Goal: Task Accomplishment & Management: Use online tool/utility

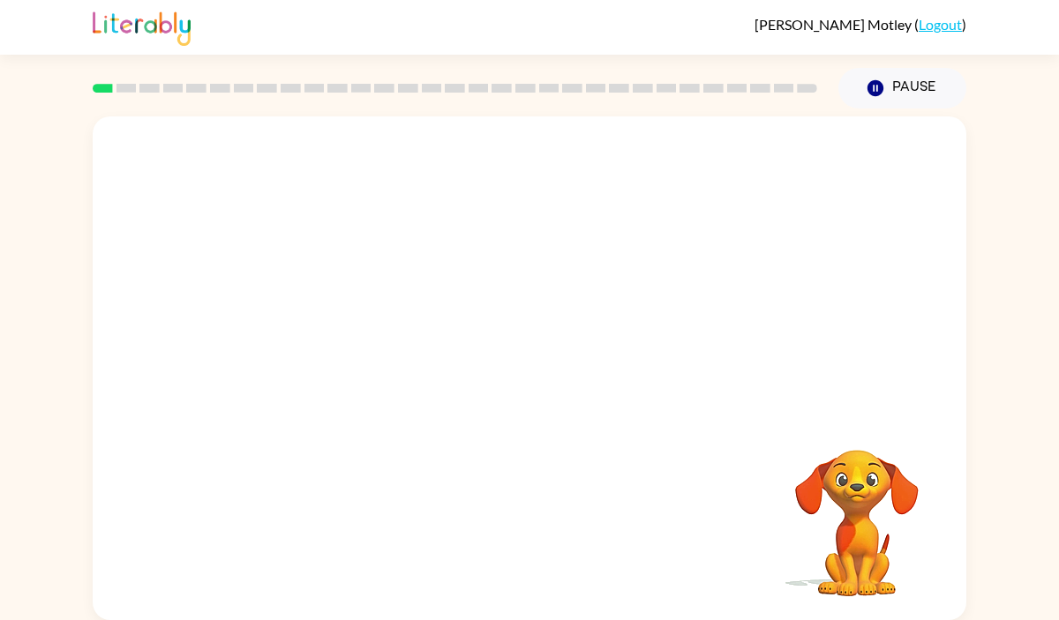
click at [332, 333] on video "Your browser must support playing .mp4 files to use Literably. Please try using…" at bounding box center [530, 265] width 874 height 297
click at [320, 329] on video "Your browser must support playing .mp4 files to use Literably. Please try using…" at bounding box center [530, 265] width 874 height 297
click at [537, 381] on div at bounding box center [529, 377] width 113 height 64
click at [537, 381] on icon "button" at bounding box center [530, 377] width 31 height 31
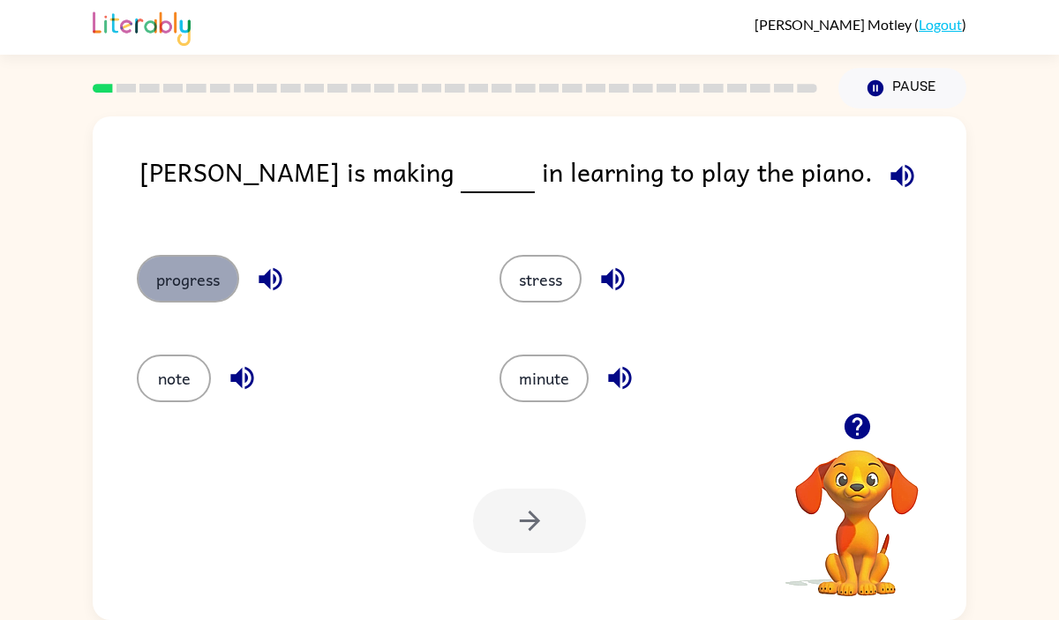
click at [184, 274] on button "progress" at bounding box center [188, 279] width 102 height 48
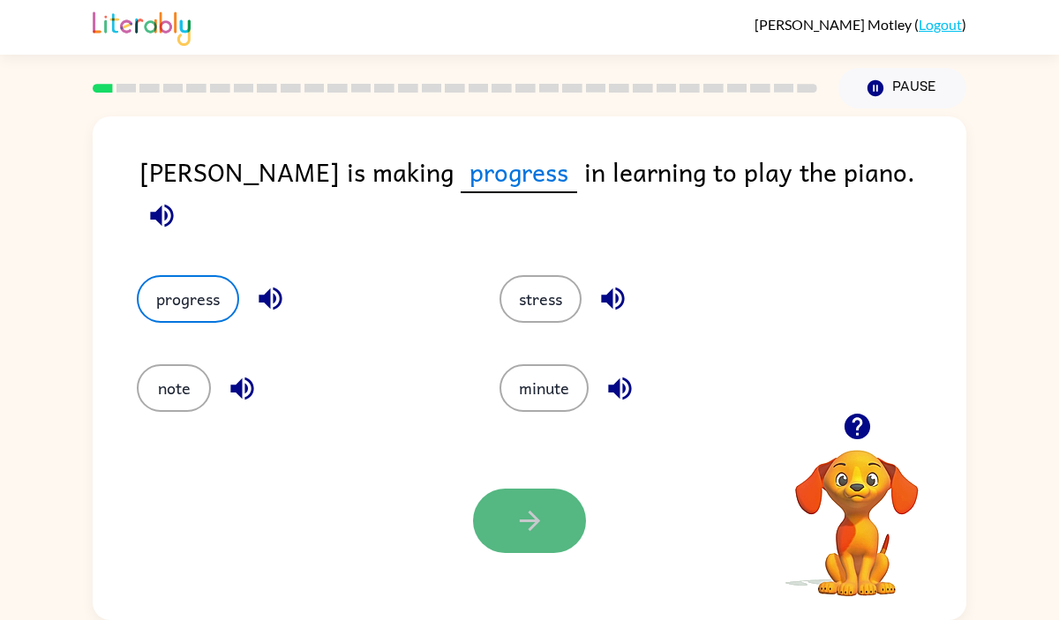
click at [509, 530] on button "button" at bounding box center [529, 521] width 113 height 64
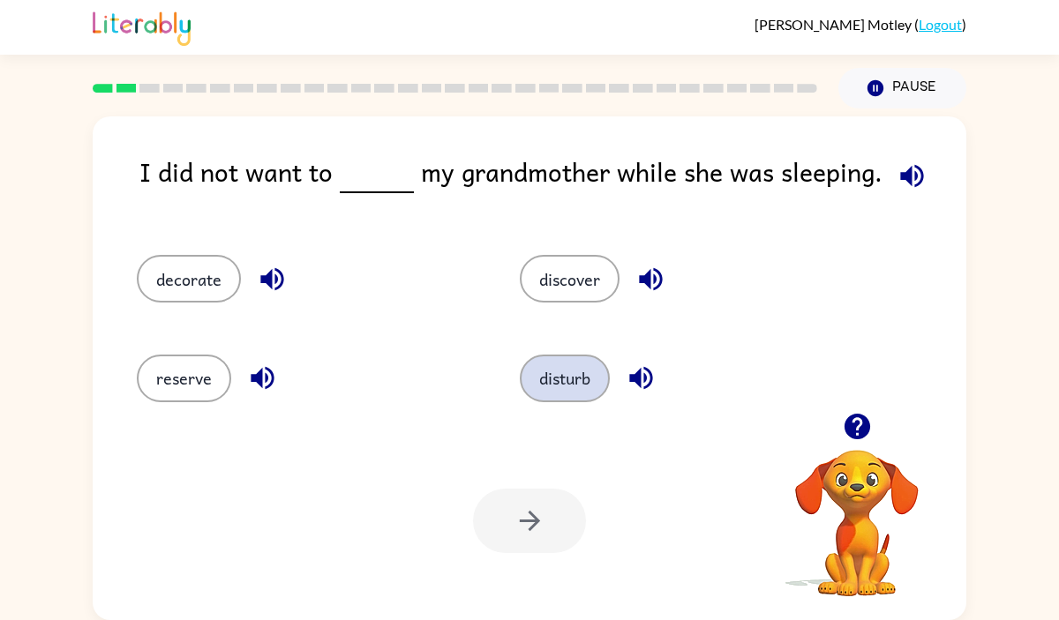
click at [568, 384] on button "disturb" at bounding box center [565, 379] width 90 height 48
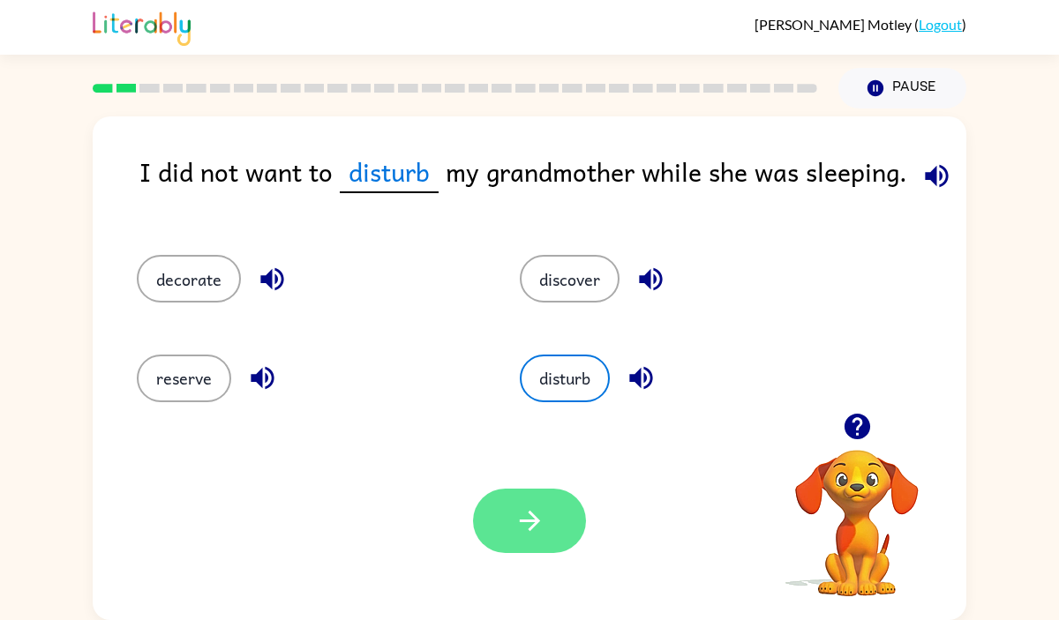
click at [513, 515] on button "button" at bounding box center [529, 521] width 113 height 64
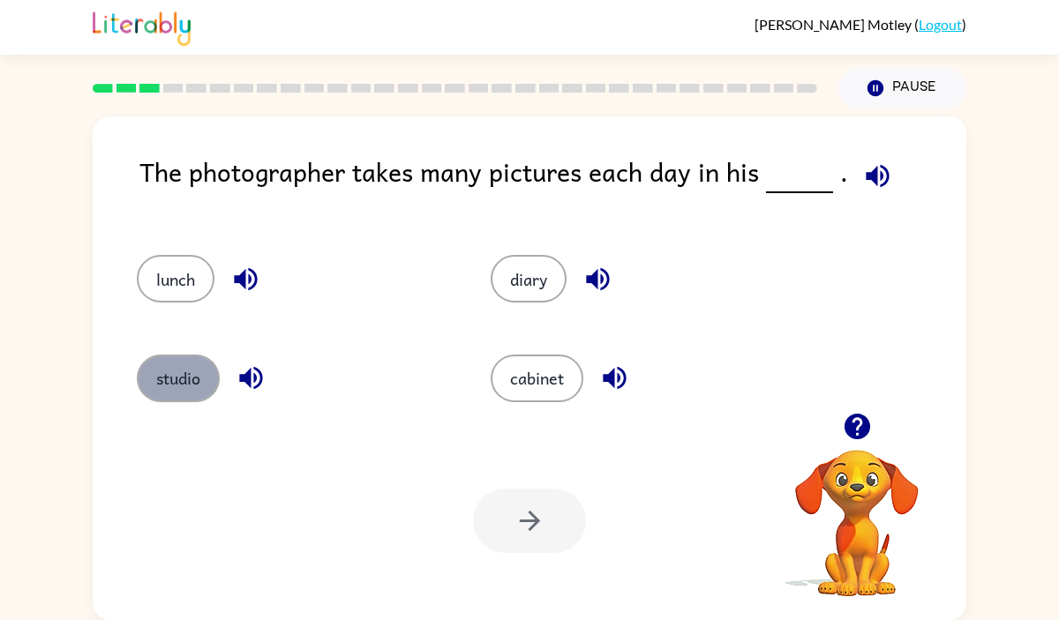
click at [184, 381] on button "studio" at bounding box center [178, 379] width 83 height 48
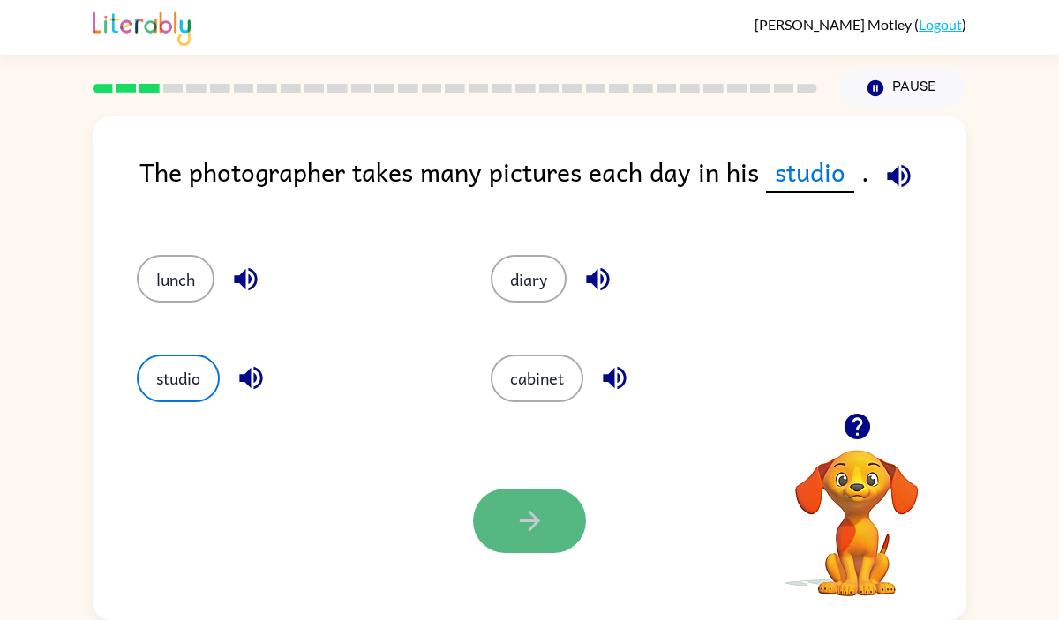
click at [511, 524] on button "button" at bounding box center [529, 521] width 113 height 64
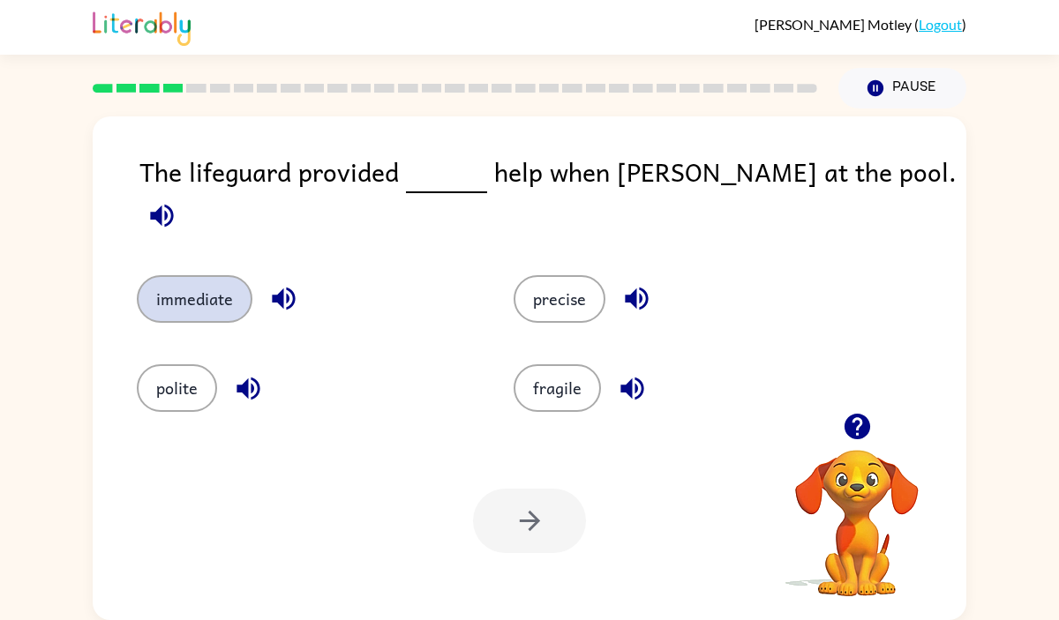
click at [214, 286] on button "immediate" at bounding box center [195, 299] width 116 height 48
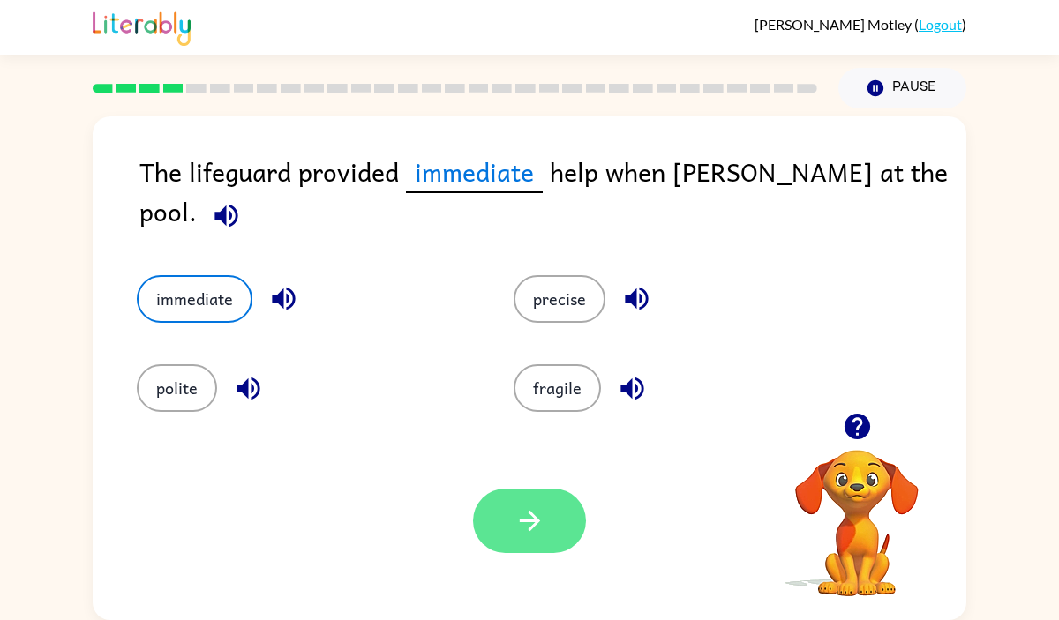
click at [498, 532] on button "button" at bounding box center [529, 521] width 113 height 64
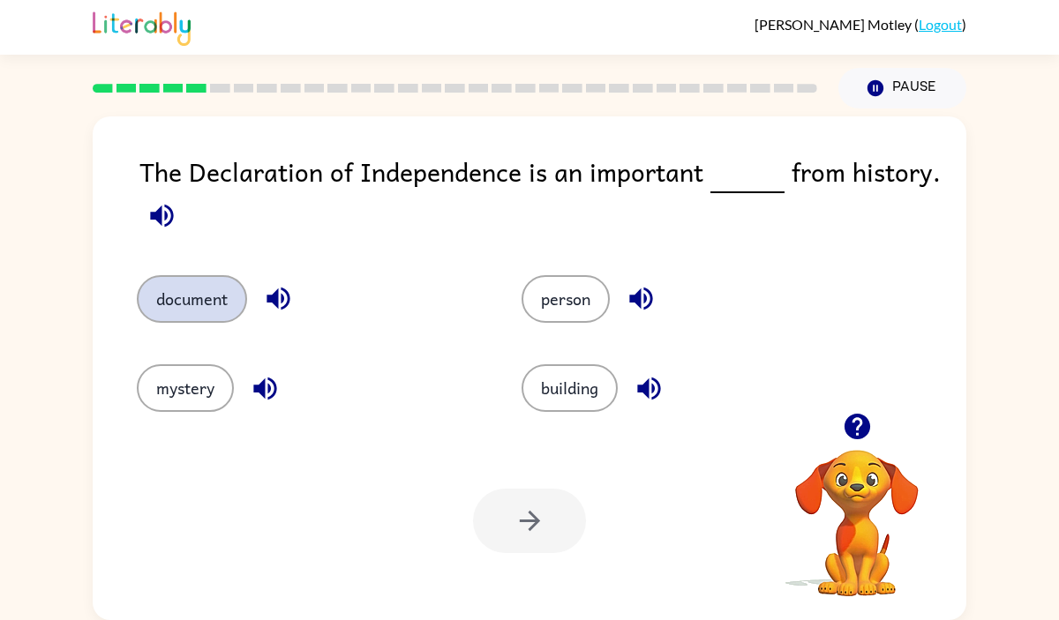
click at [203, 307] on button "document" at bounding box center [192, 299] width 110 height 48
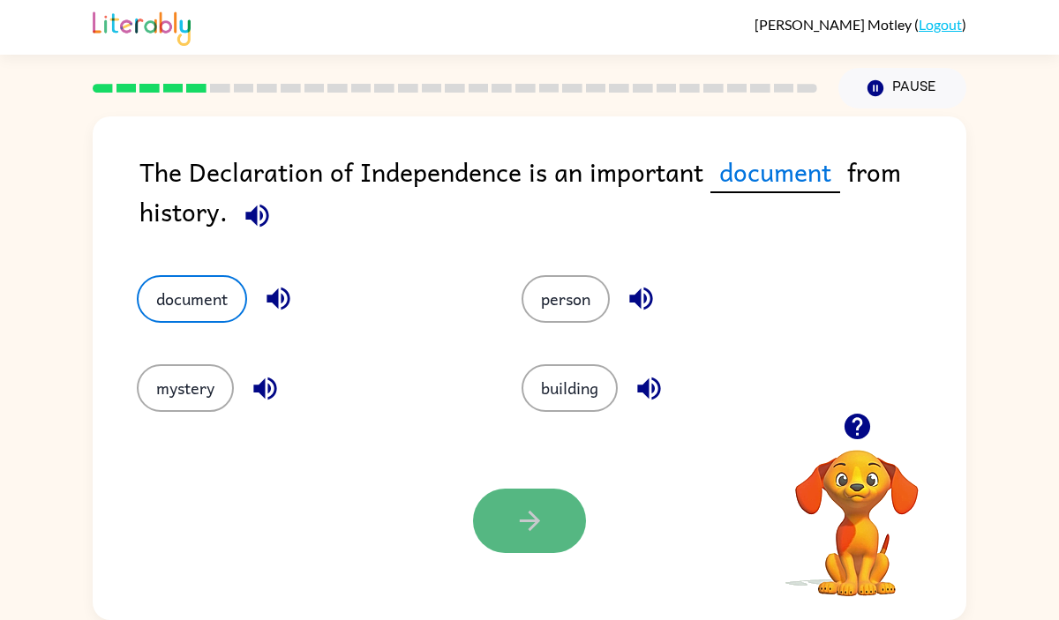
click at [487, 514] on button "button" at bounding box center [529, 521] width 113 height 64
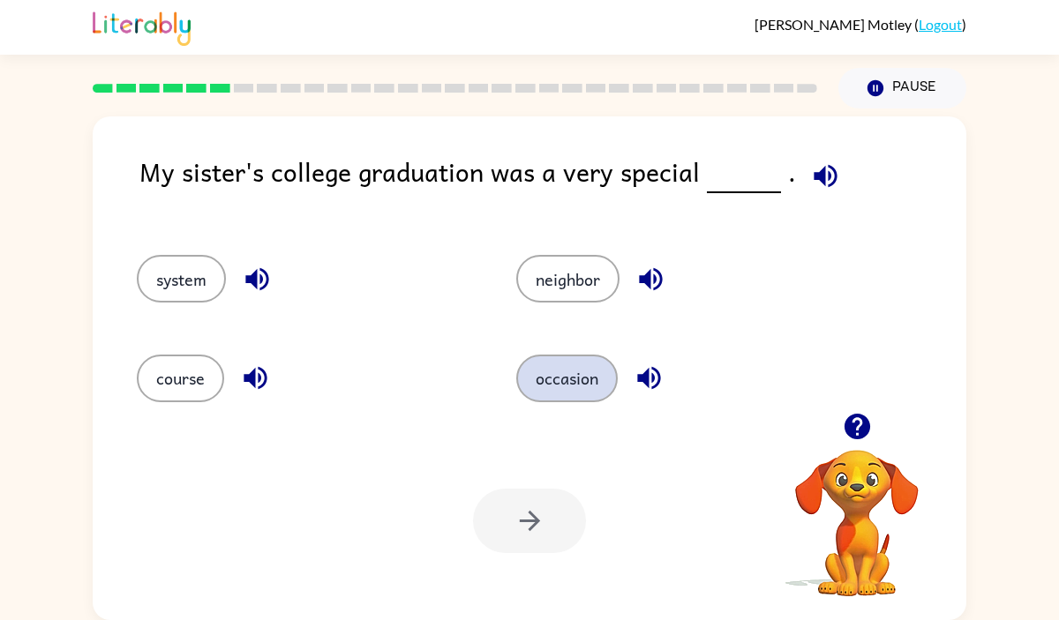
click at [528, 376] on button "occasion" at bounding box center [566, 379] width 101 height 48
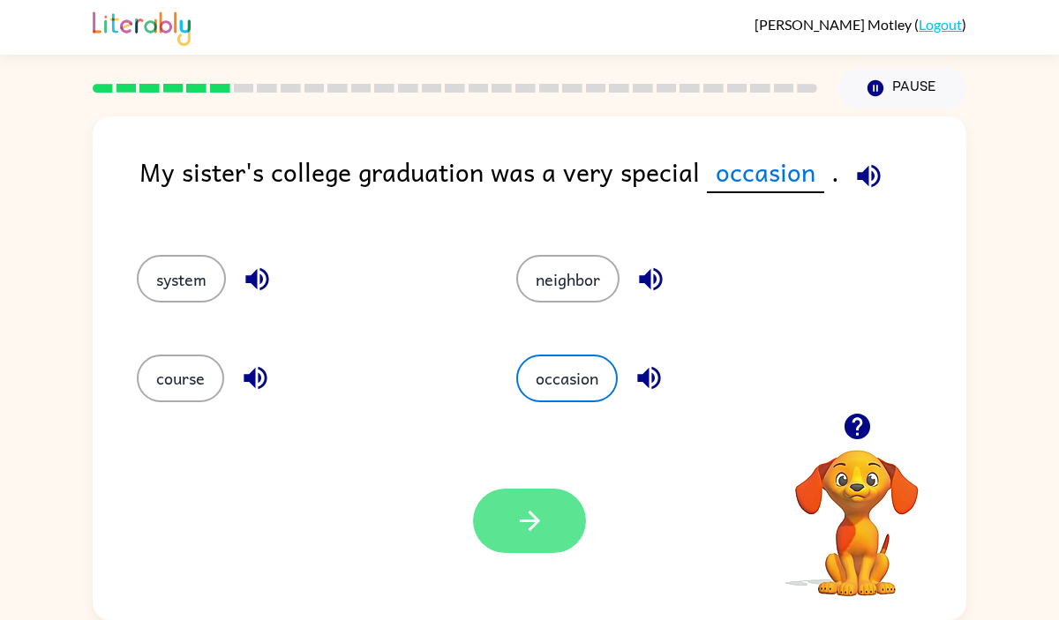
click at [527, 500] on button "button" at bounding box center [529, 521] width 113 height 64
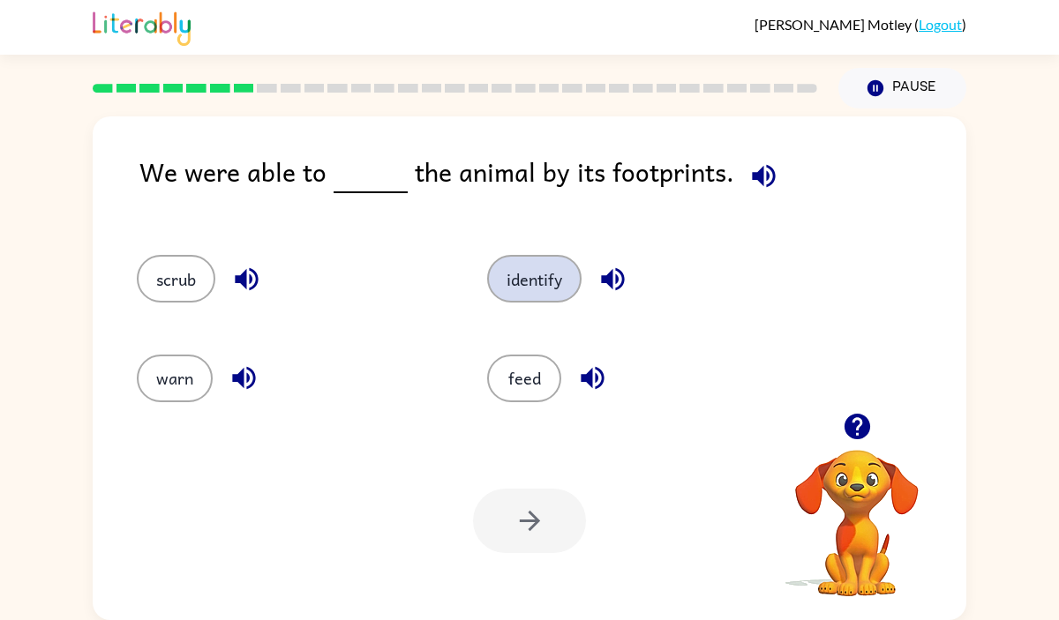
click at [517, 286] on button "identify" at bounding box center [534, 279] width 94 height 48
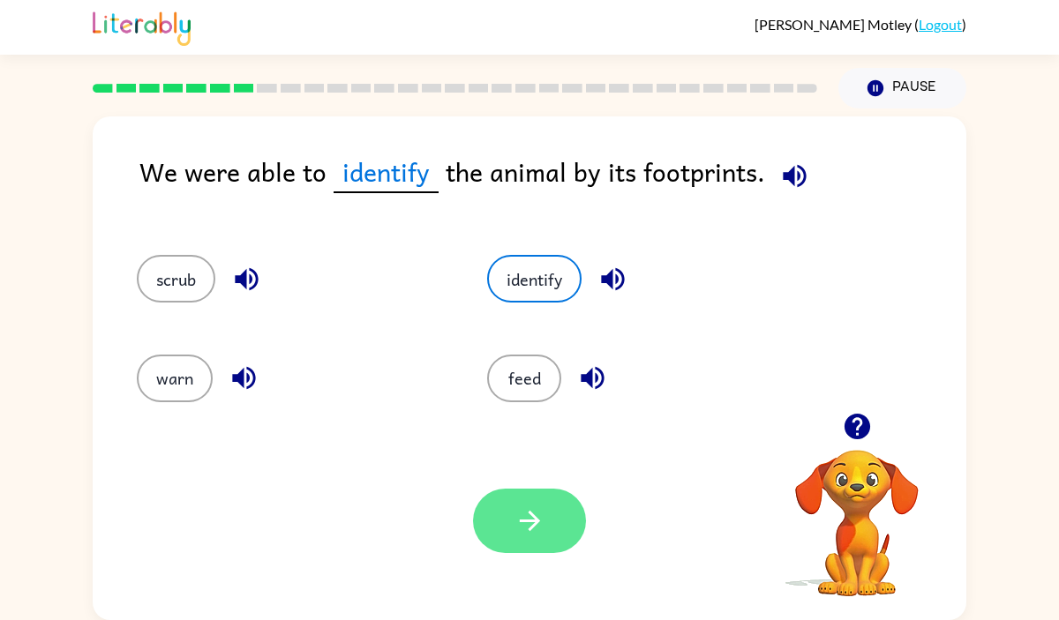
click at [507, 522] on button "button" at bounding box center [529, 521] width 113 height 64
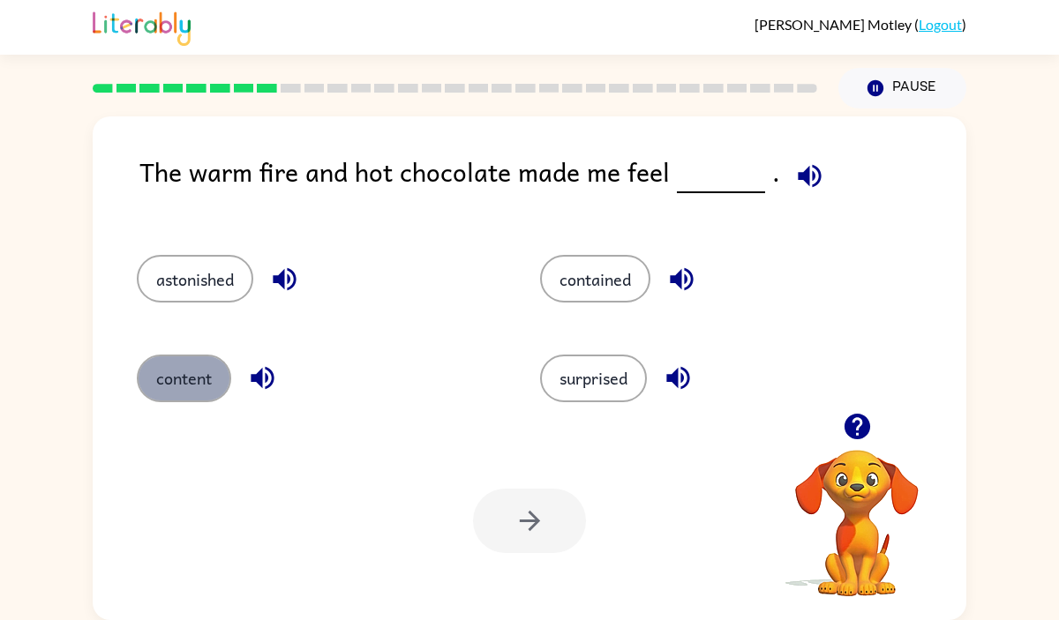
click at [170, 385] on button "content" at bounding box center [184, 379] width 94 height 48
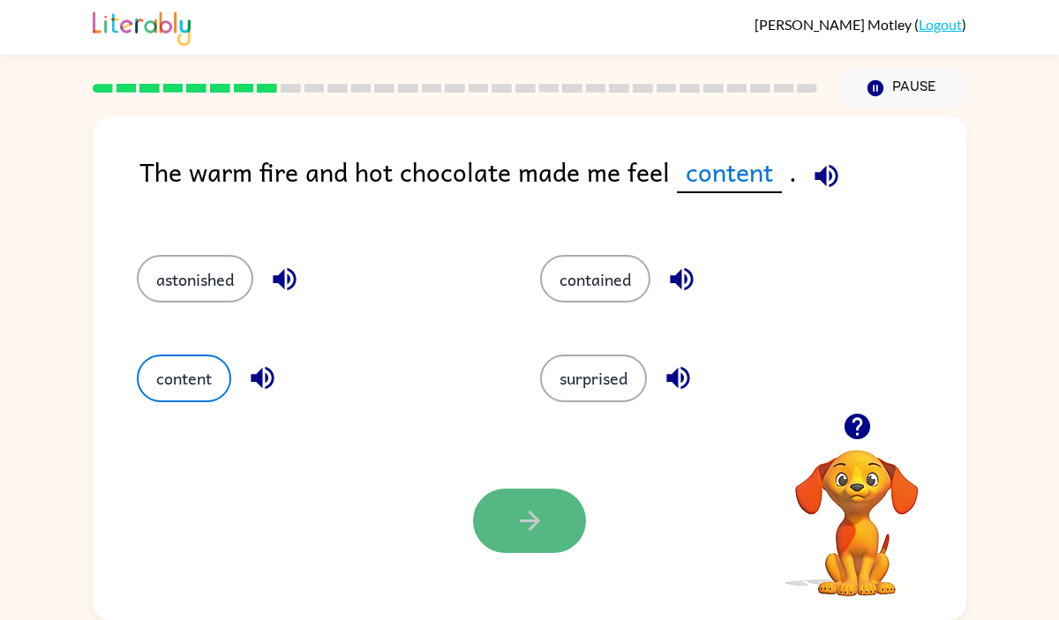
click at [560, 513] on button "button" at bounding box center [529, 521] width 113 height 64
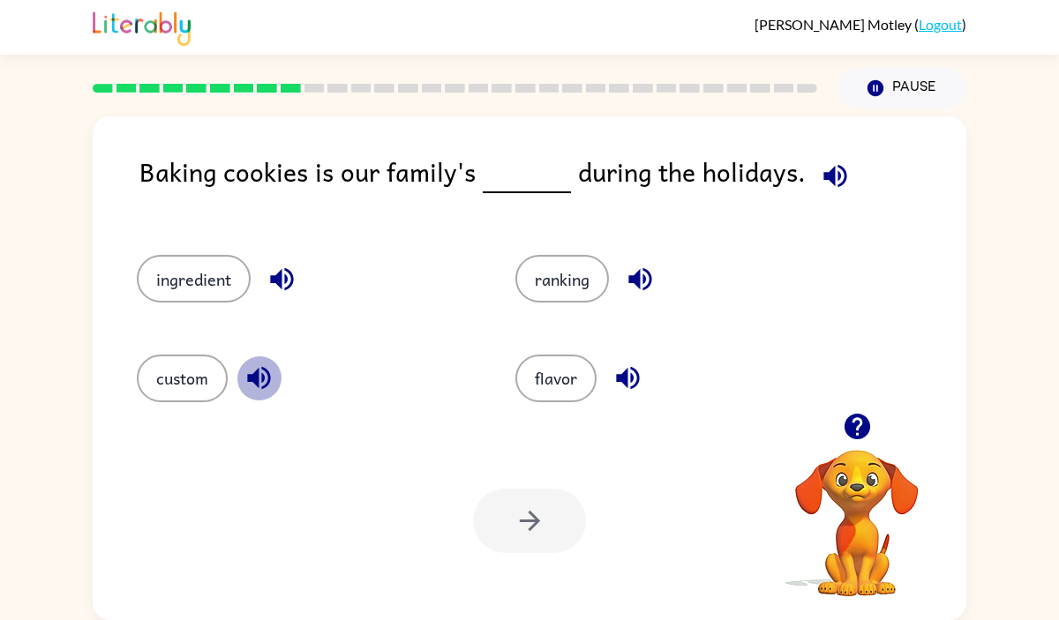
click at [263, 376] on icon "button" at bounding box center [258, 378] width 23 height 23
click at [286, 280] on icon "button" at bounding box center [281, 279] width 23 height 23
click at [646, 282] on icon "button" at bounding box center [639, 279] width 23 height 23
click at [628, 387] on icon "button" at bounding box center [627, 378] width 23 height 23
click at [554, 282] on button "ranking" at bounding box center [562, 279] width 94 height 48
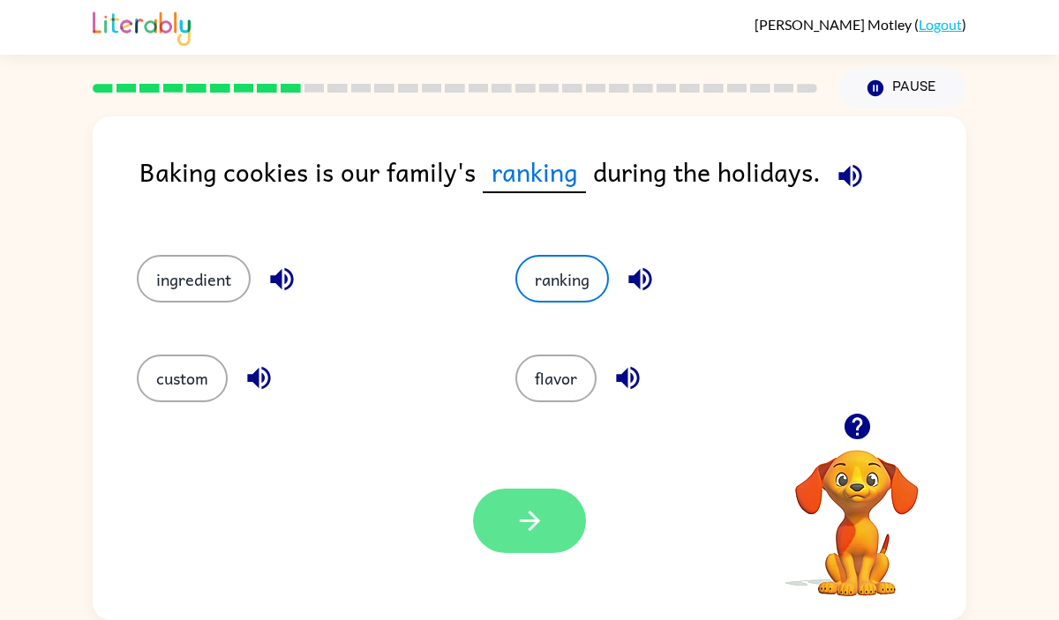
click at [516, 548] on button "button" at bounding box center [529, 521] width 113 height 64
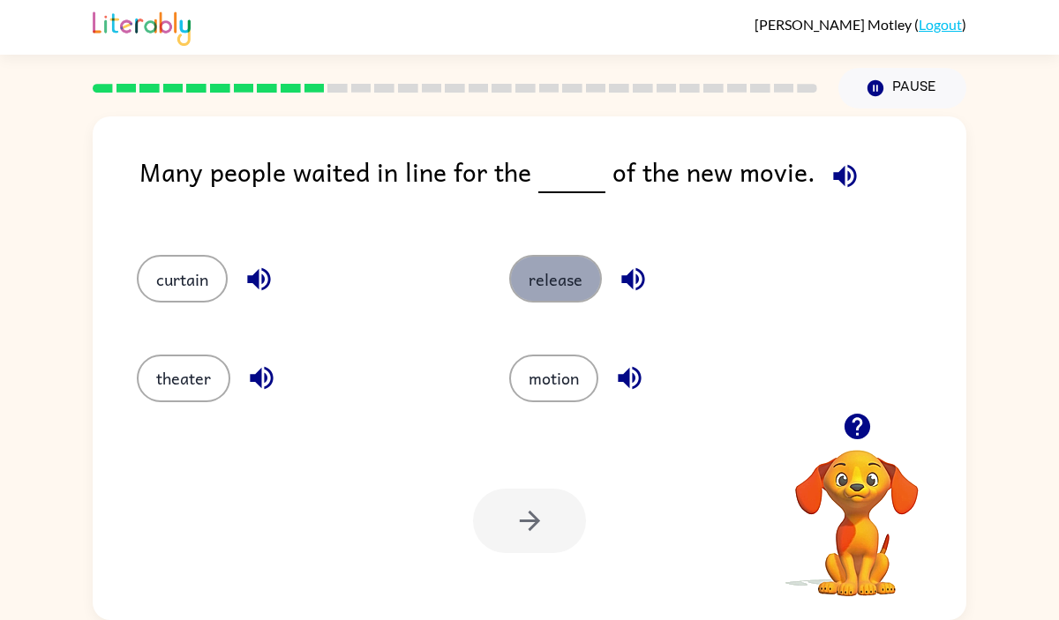
click at [540, 277] on button "release" at bounding box center [555, 279] width 93 height 48
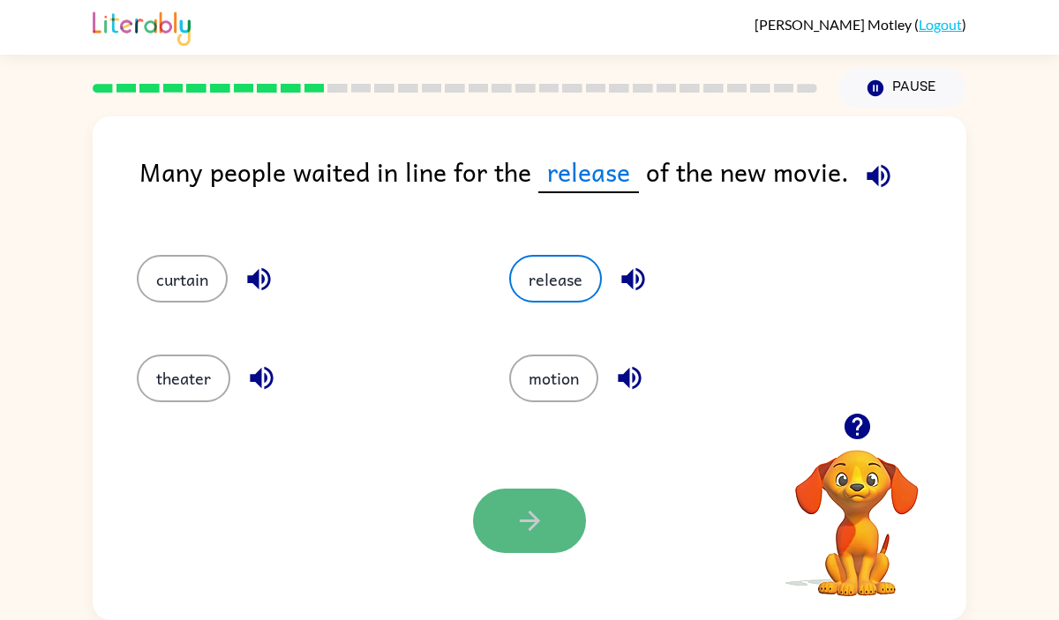
click at [548, 532] on button "button" at bounding box center [529, 521] width 113 height 64
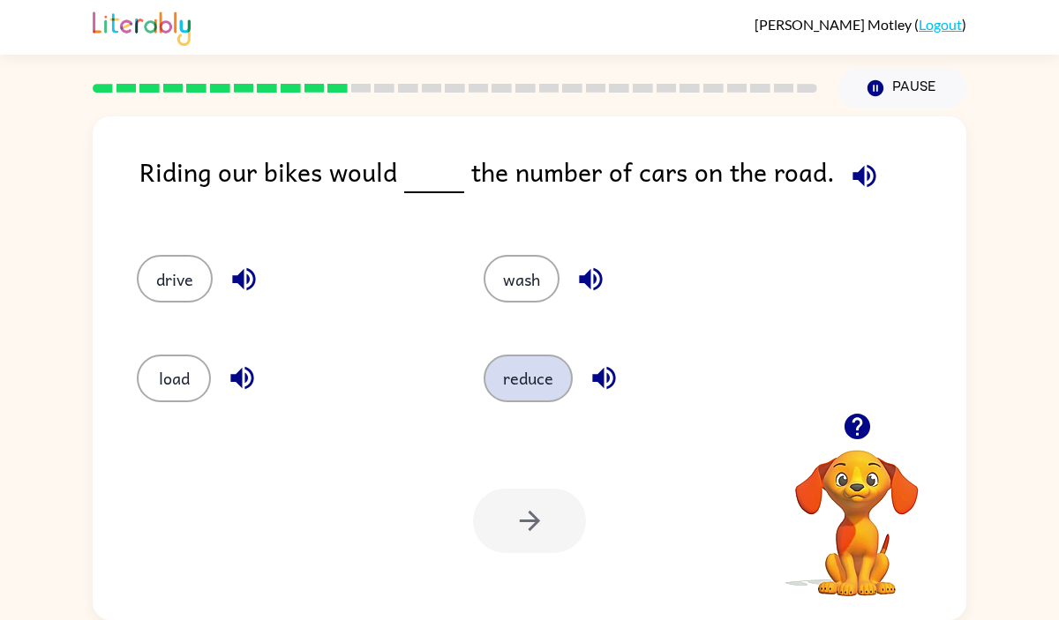
click at [529, 360] on button "reduce" at bounding box center [528, 379] width 89 height 48
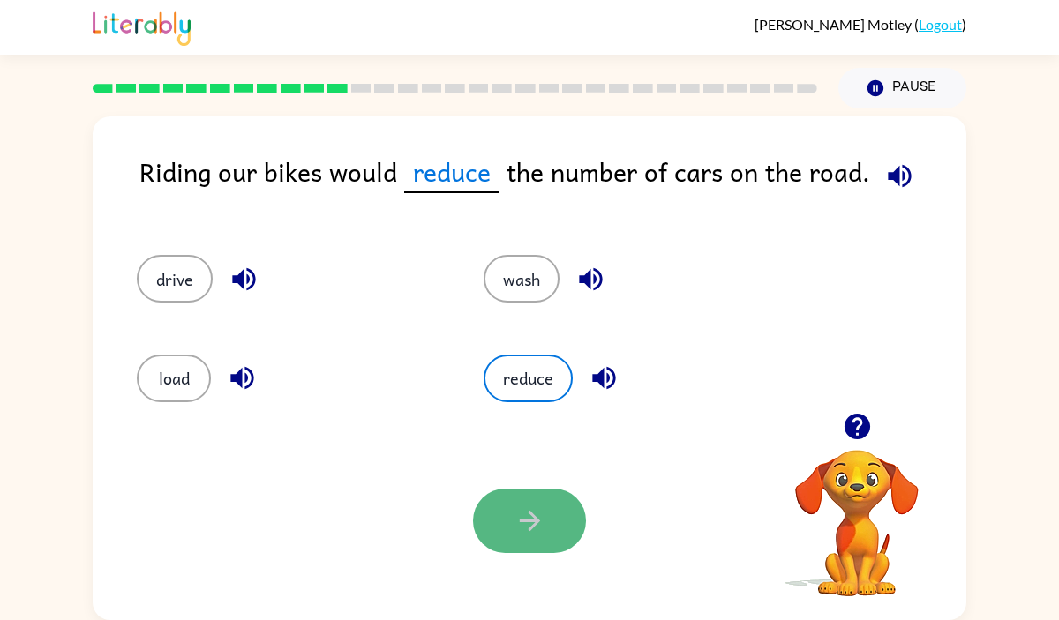
click at [517, 547] on button "button" at bounding box center [529, 521] width 113 height 64
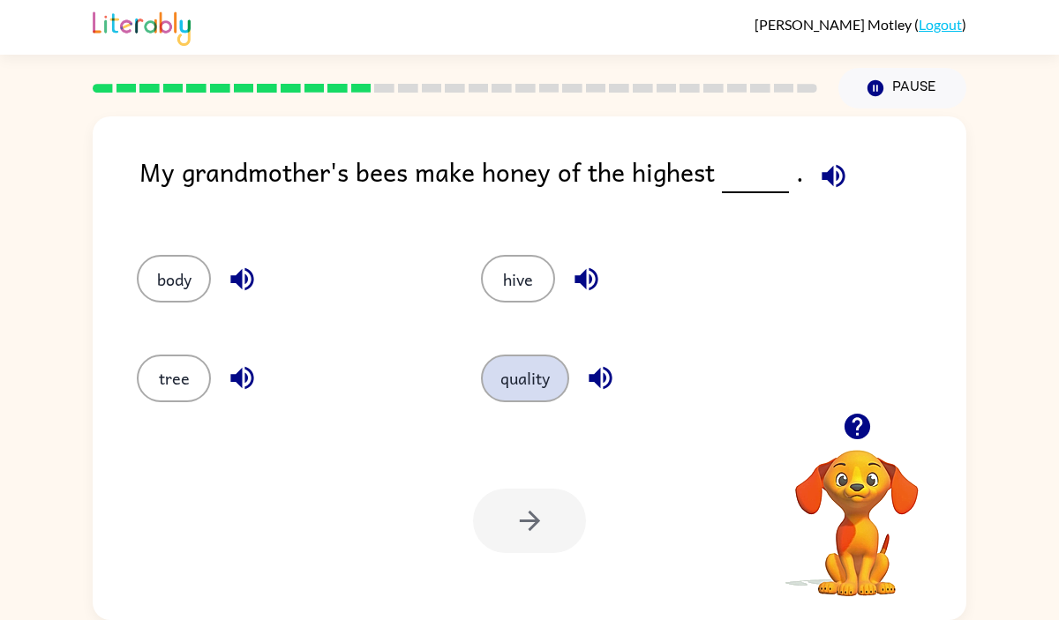
click at [535, 376] on button "quality" at bounding box center [525, 379] width 88 height 48
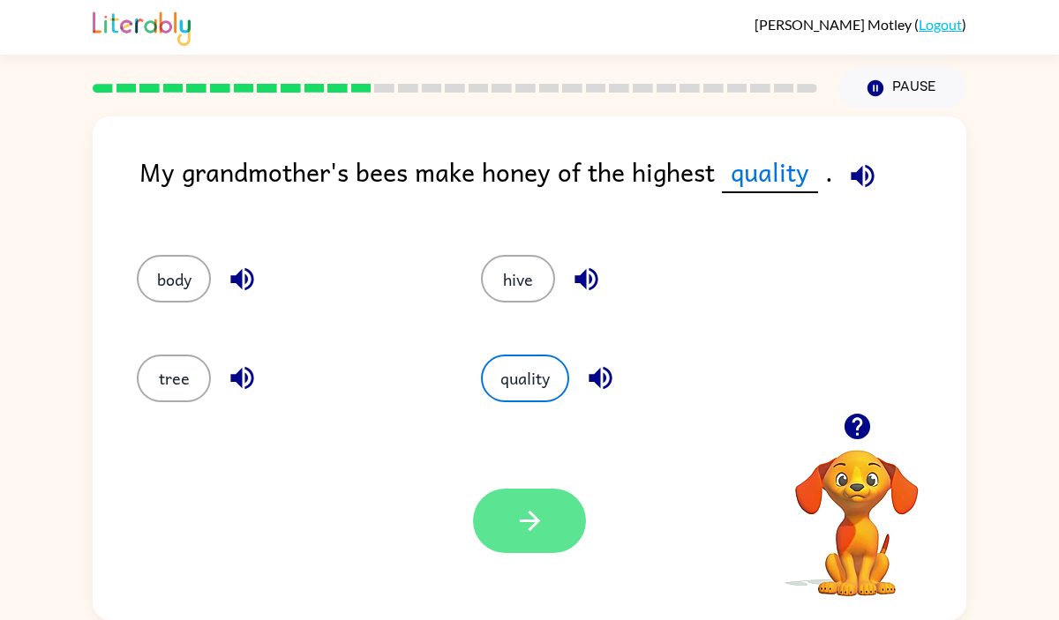
click at [499, 524] on button "button" at bounding box center [529, 521] width 113 height 64
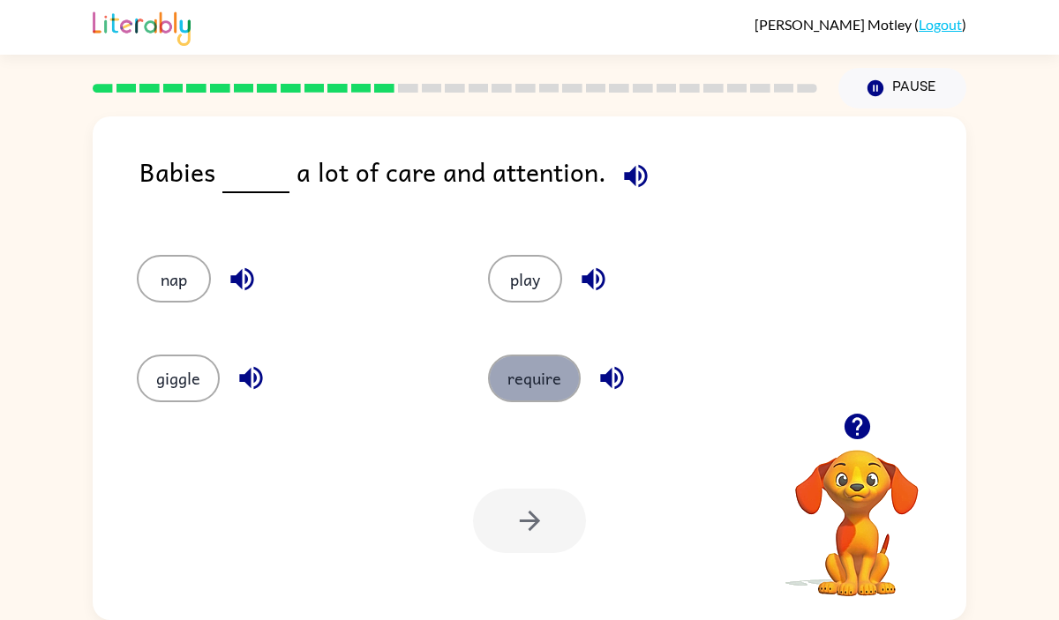
click at [565, 371] on button "require" at bounding box center [534, 379] width 93 height 48
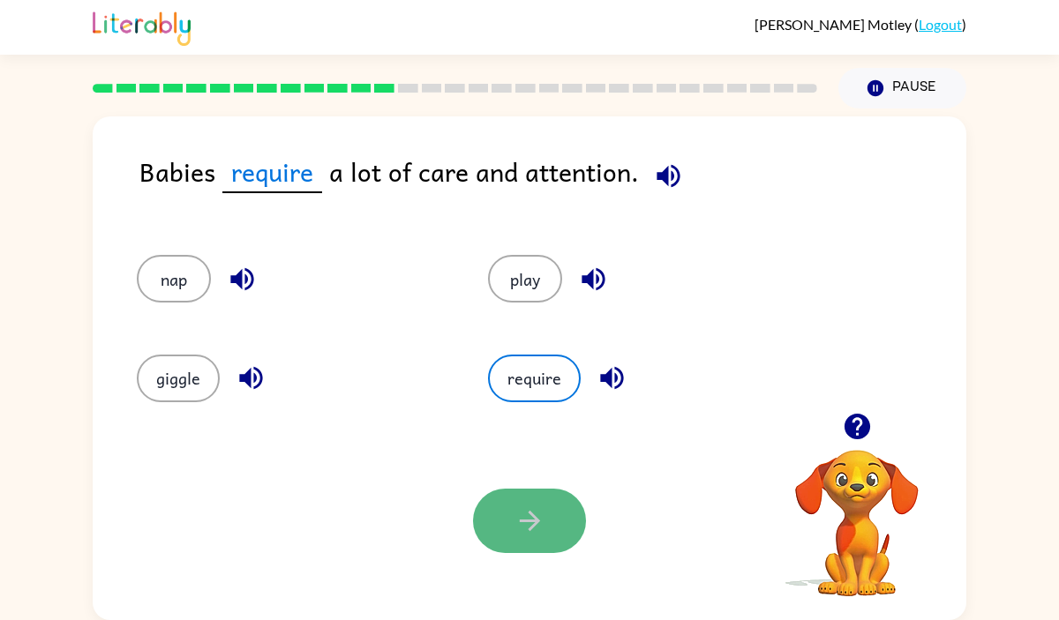
click at [551, 535] on button "button" at bounding box center [529, 521] width 113 height 64
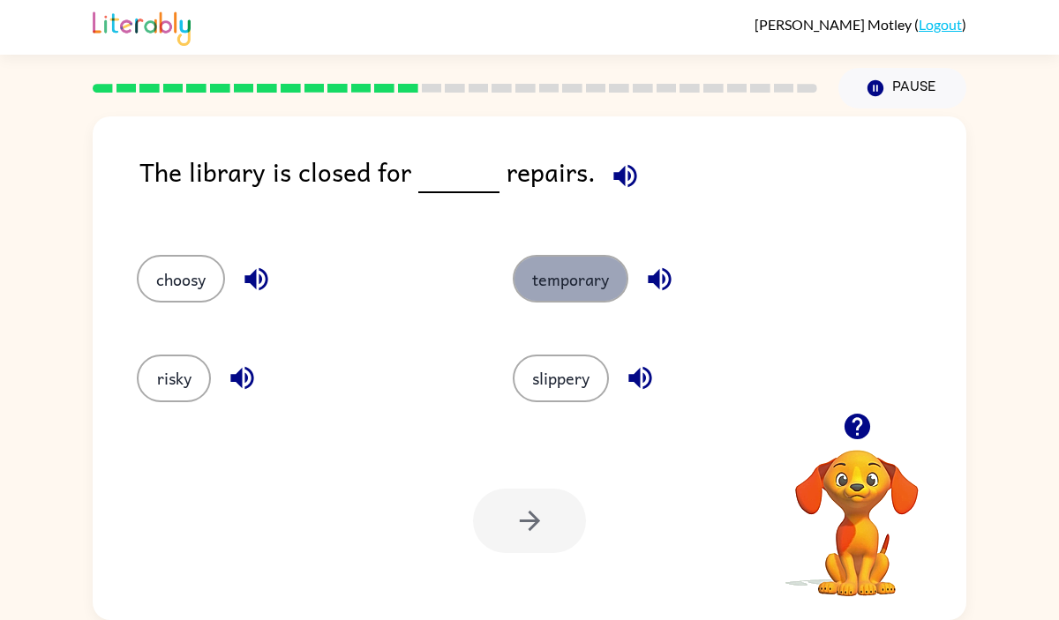
click at [575, 289] on button "temporary" at bounding box center [571, 279] width 116 height 48
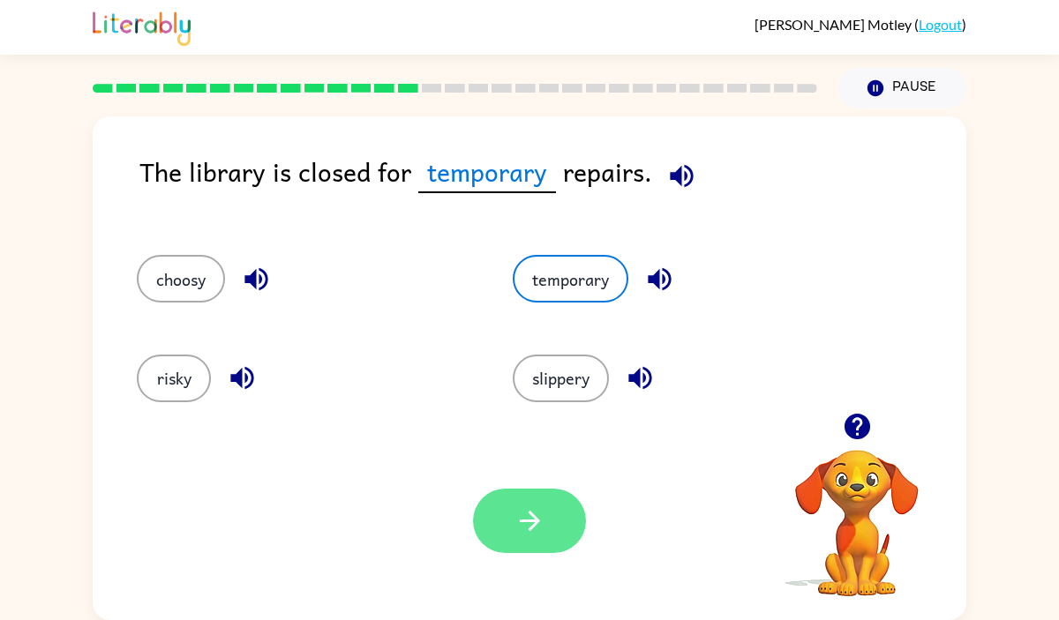
click at [496, 542] on button "button" at bounding box center [529, 521] width 113 height 64
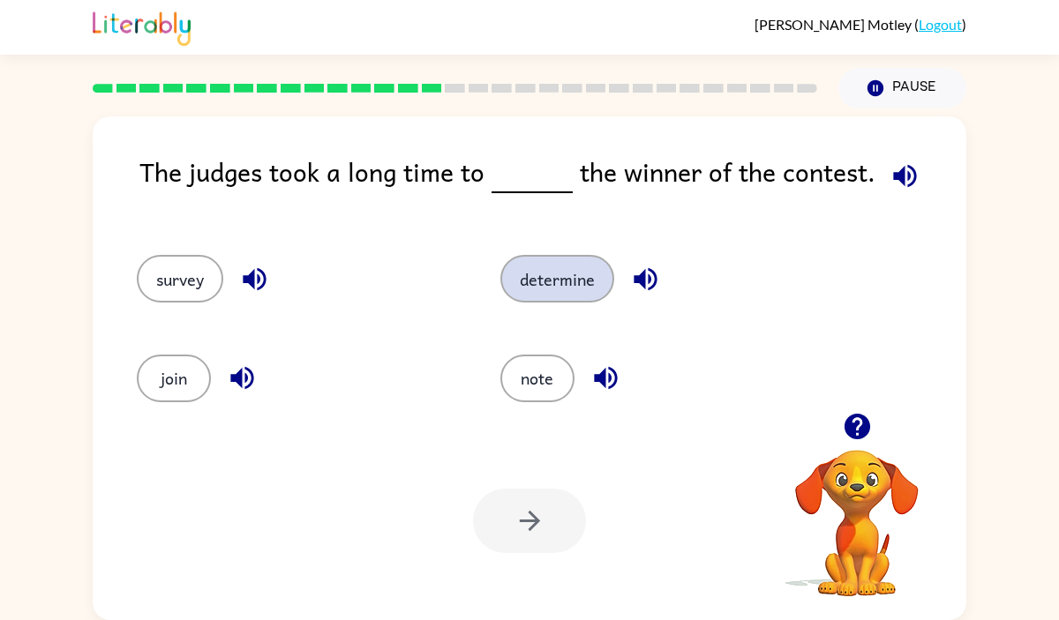
click at [577, 276] on button "determine" at bounding box center [557, 279] width 114 height 48
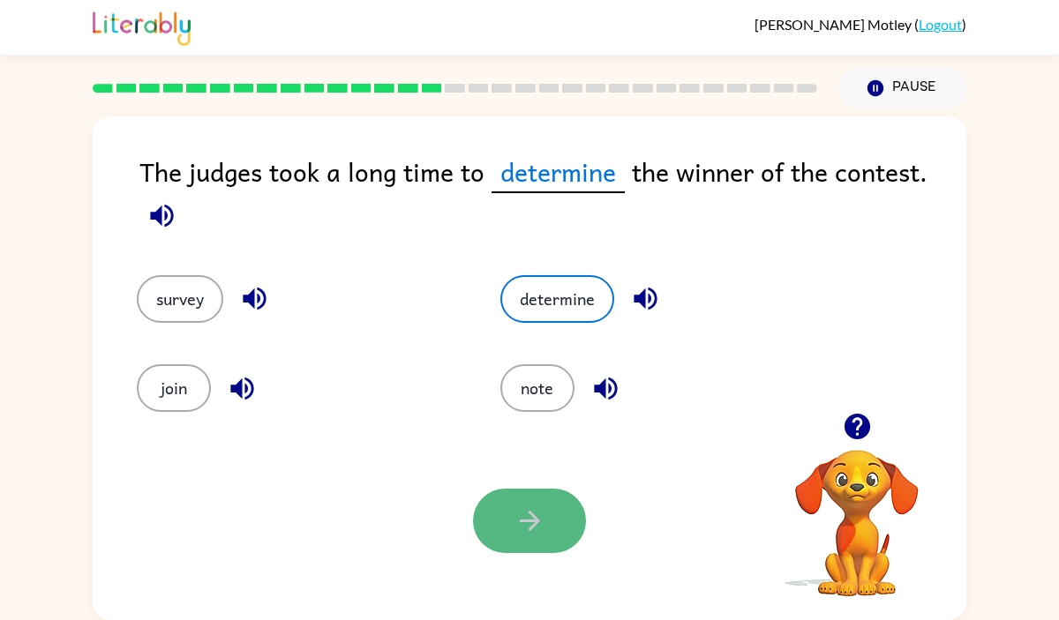
click at [504, 524] on button "button" at bounding box center [529, 521] width 113 height 64
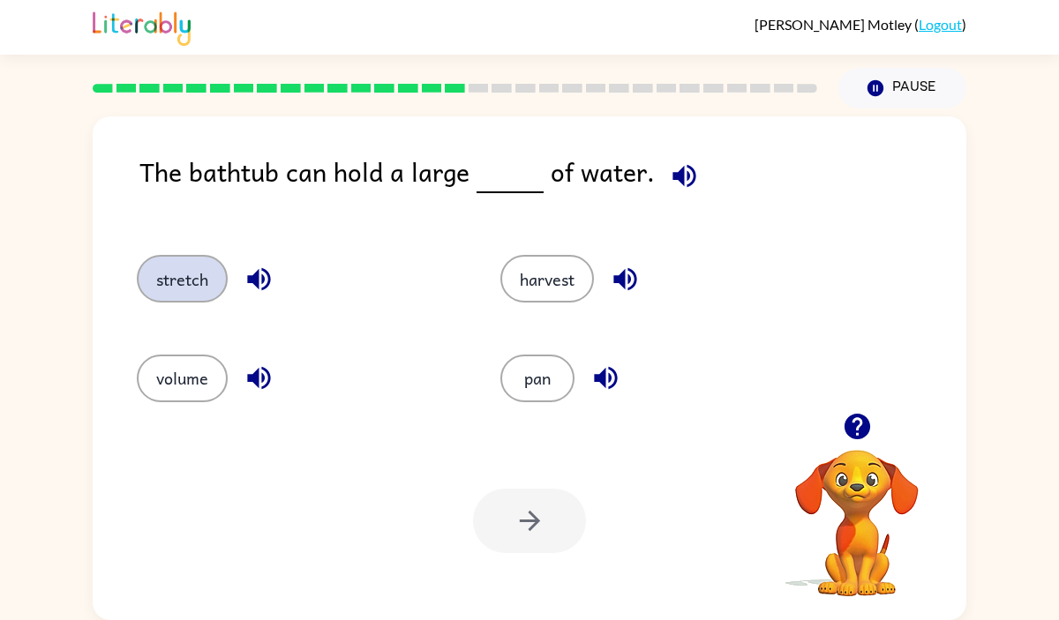
click at [200, 277] on button "stretch" at bounding box center [182, 279] width 91 height 48
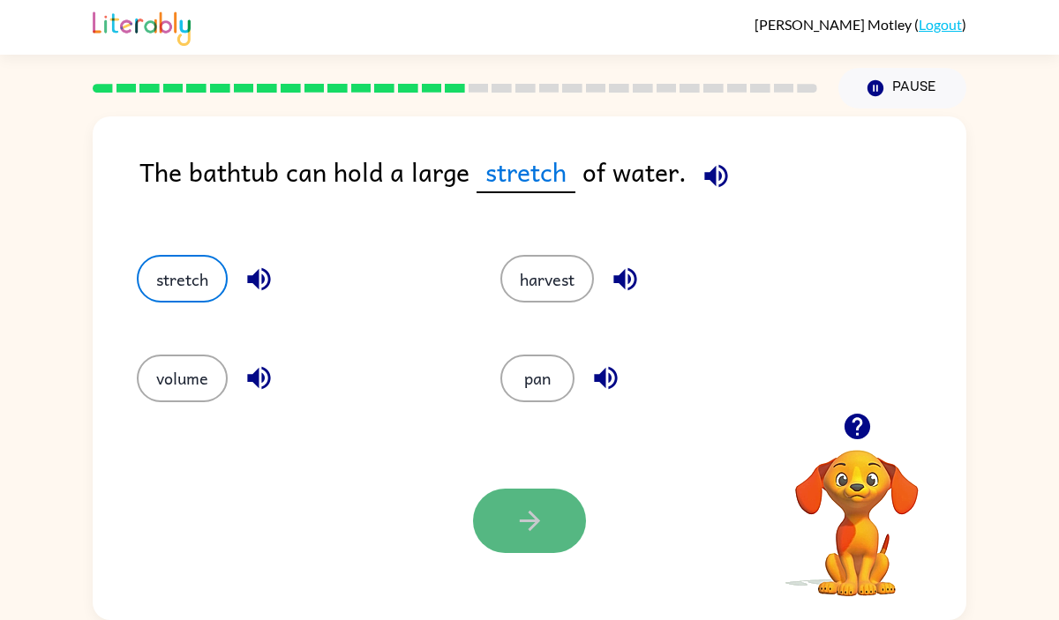
click at [514, 546] on button "button" at bounding box center [529, 521] width 113 height 64
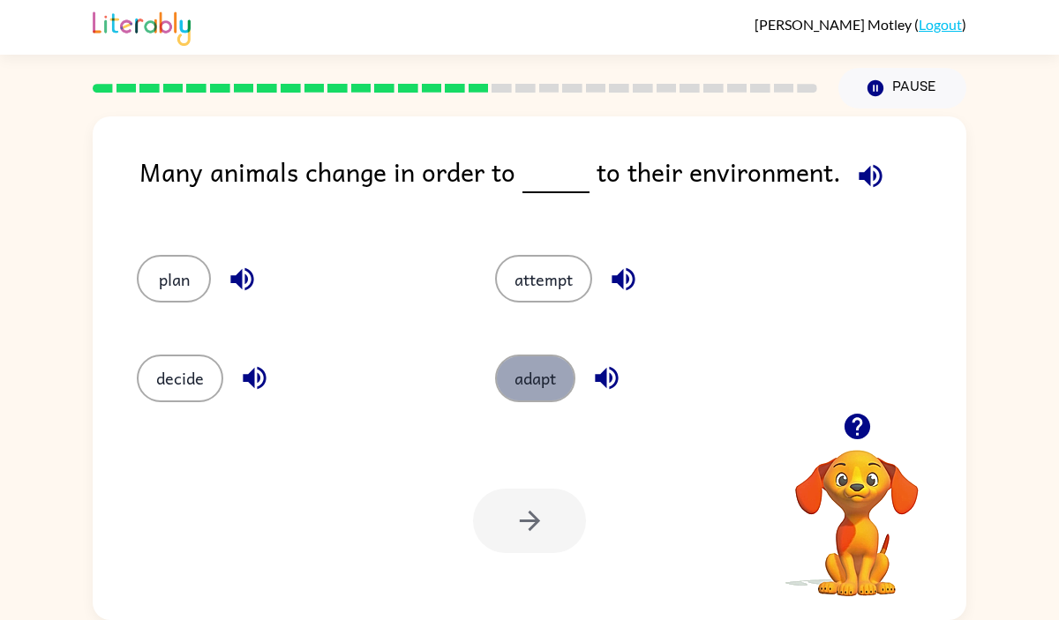
click at [531, 384] on button "adapt" at bounding box center [535, 379] width 80 height 48
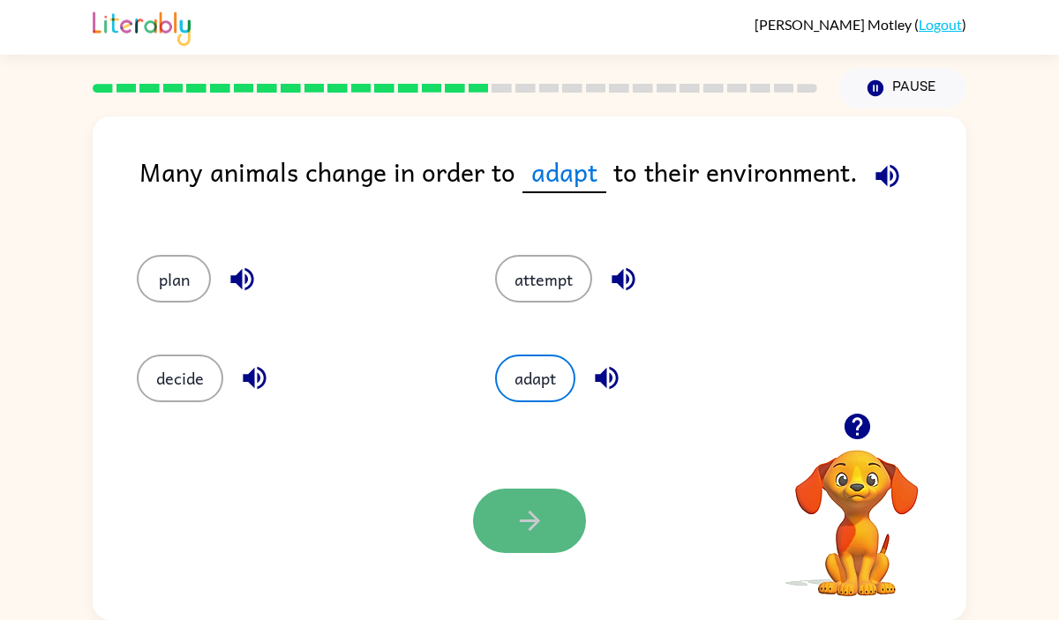
click at [517, 523] on icon "button" at bounding box center [530, 521] width 31 height 31
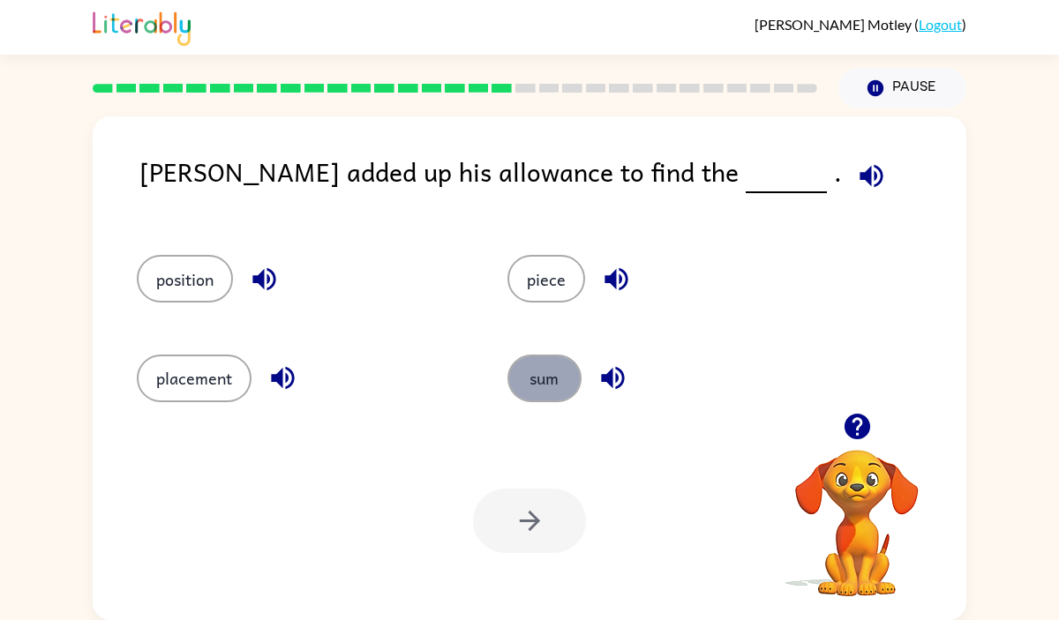
click at [570, 378] on button "sum" at bounding box center [544, 379] width 74 height 48
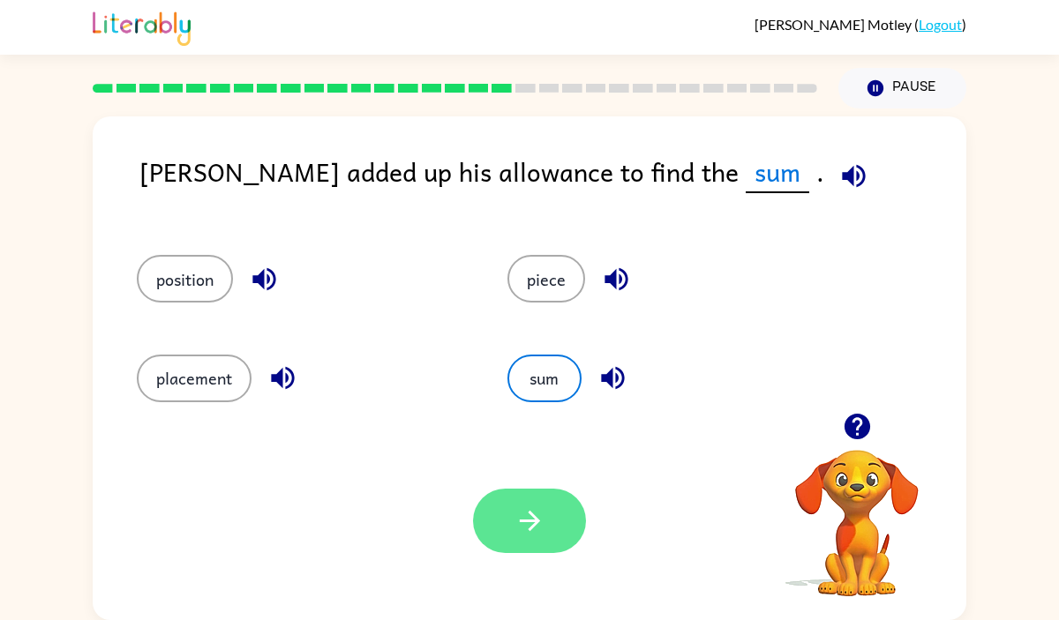
click at [539, 530] on icon "button" at bounding box center [530, 521] width 31 height 31
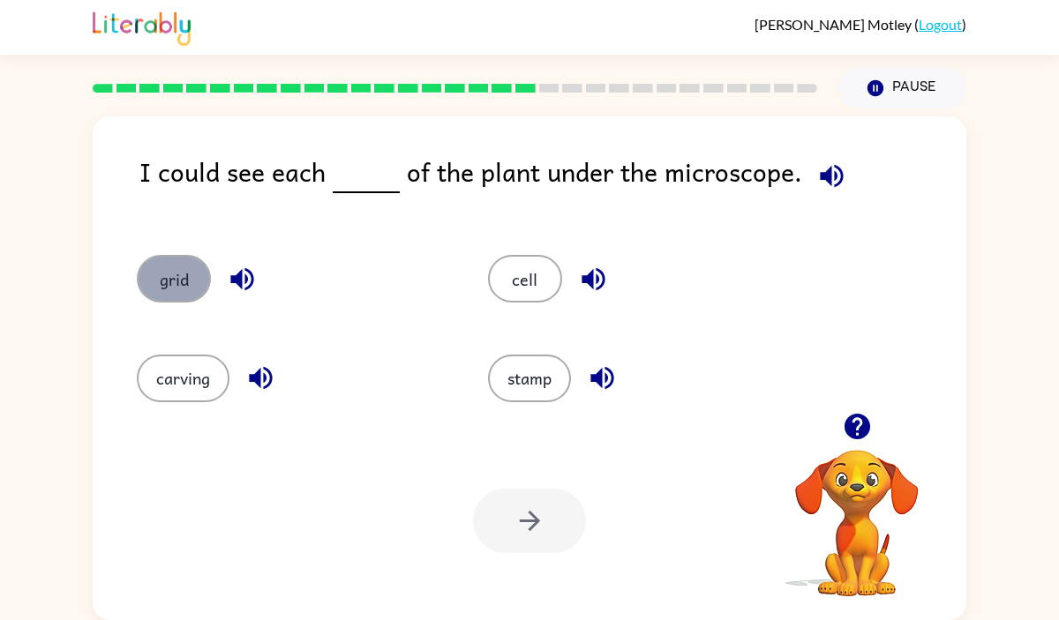
click at [159, 273] on button "grid" at bounding box center [174, 279] width 74 height 48
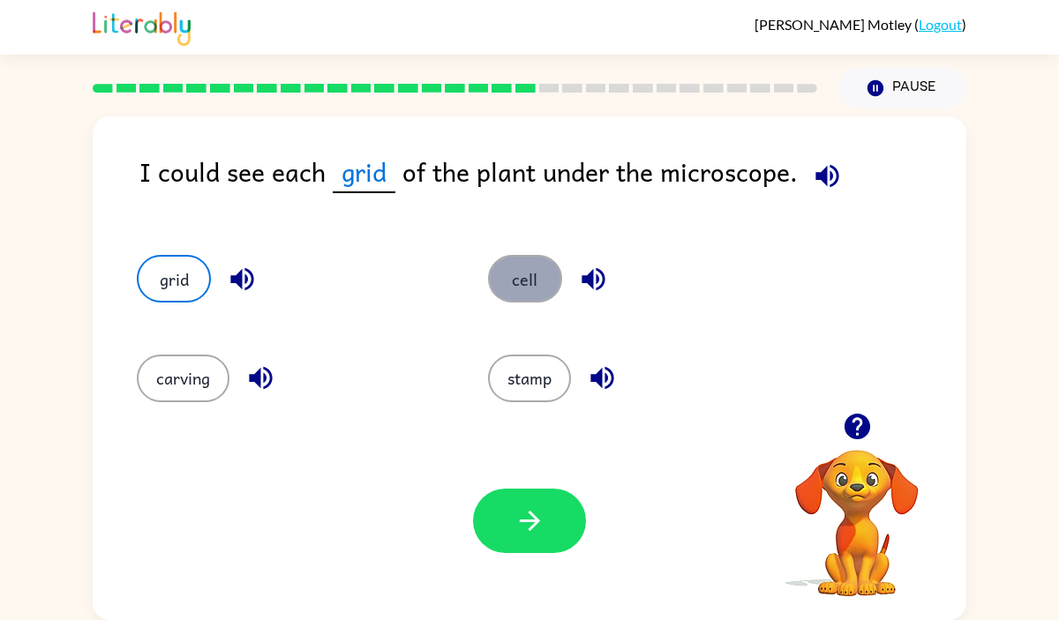
click at [535, 287] on button "cell" at bounding box center [525, 279] width 74 height 48
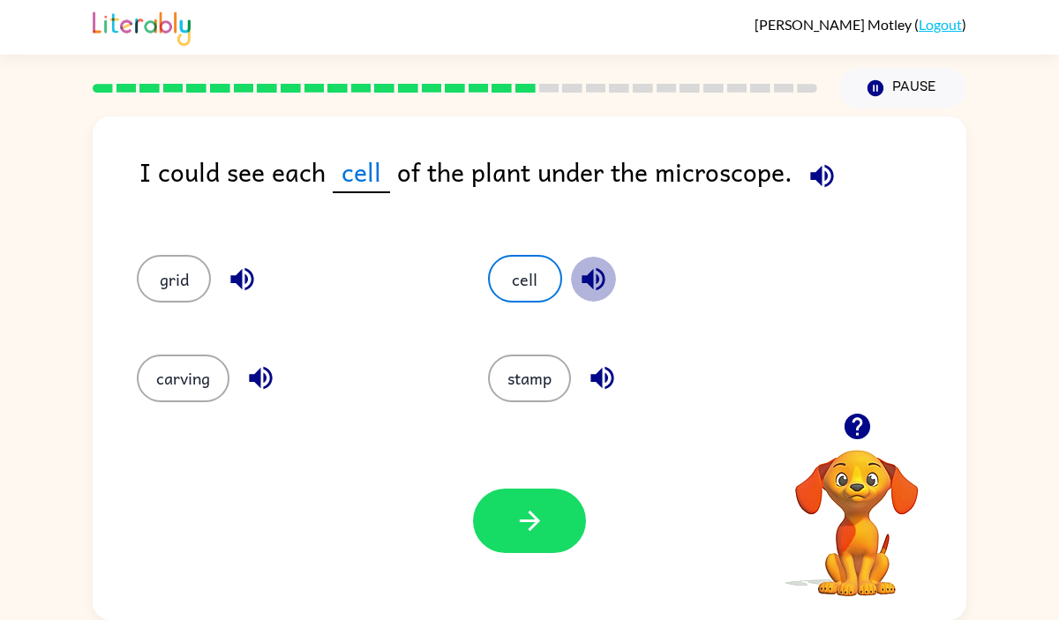
click at [593, 267] on icon "button" at bounding box center [593, 279] width 31 height 31
click at [241, 267] on icon "button" at bounding box center [242, 279] width 31 height 31
click at [512, 524] on button "button" at bounding box center [529, 521] width 113 height 64
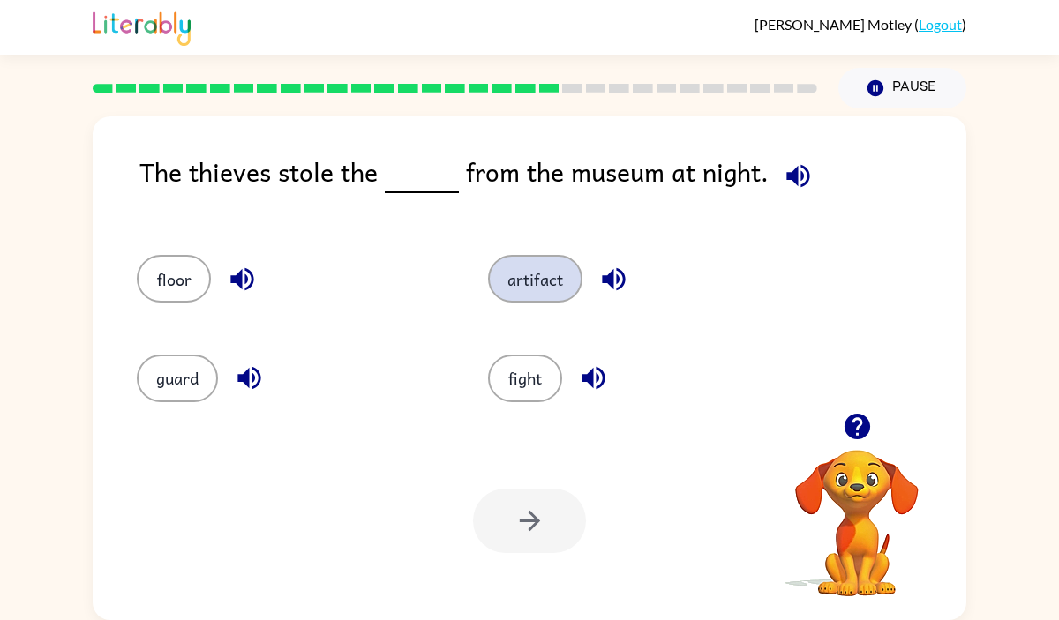
click at [559, 290] on button "artifact" at bounding box center [535, 279] width 94 height 48
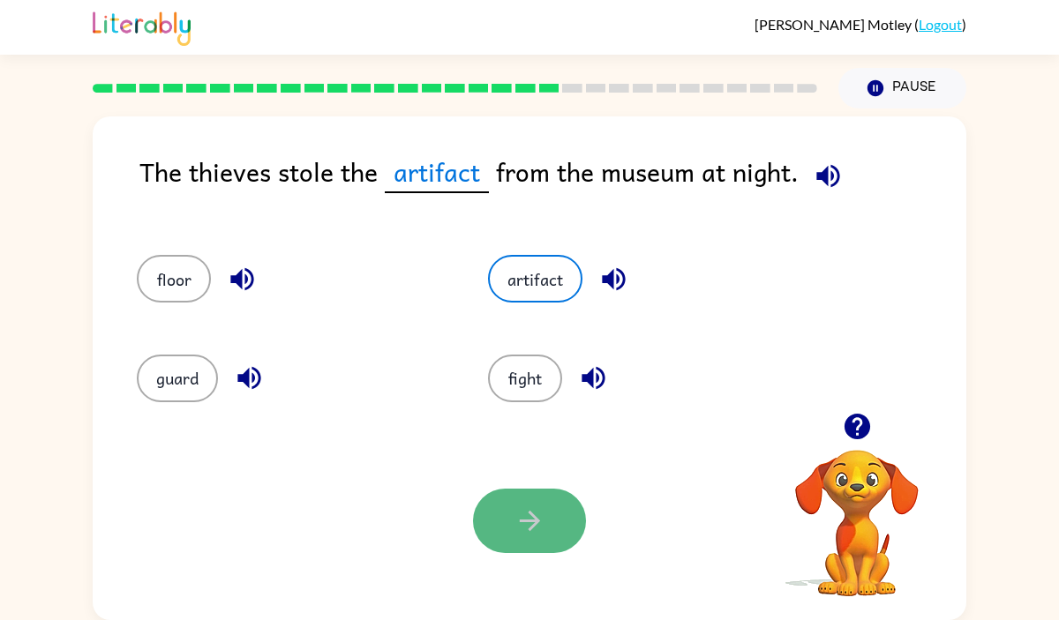
click at [543, 504] on button "button" at bounding box center [529, 521] width 113 height 64
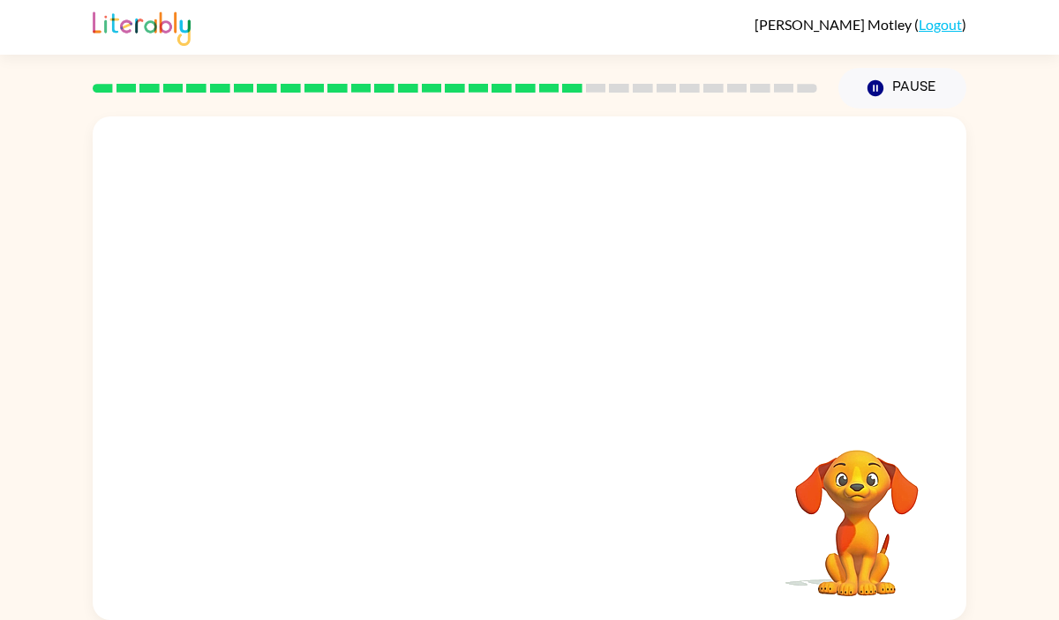
click at [370, 356] on video "Your browser must support playing .mp4 files to use Literably. Please try using…" at bounding box center [530, 265] width 874 height 297
click at [541, 381] on div at bounding box center [529, 377] width 113 height 64
click at [523, 373] on icon "button" at bounding box center [530, 377] width 31 height 31
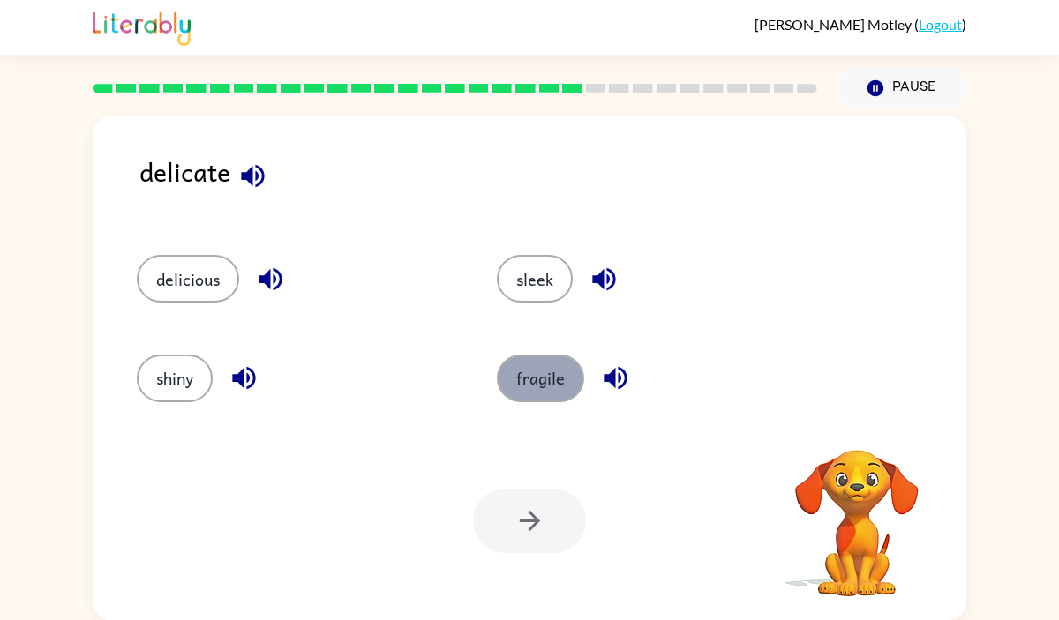
click at [534, 392] on button "fragile" at bounding box center [540, 379] width 87 height 48
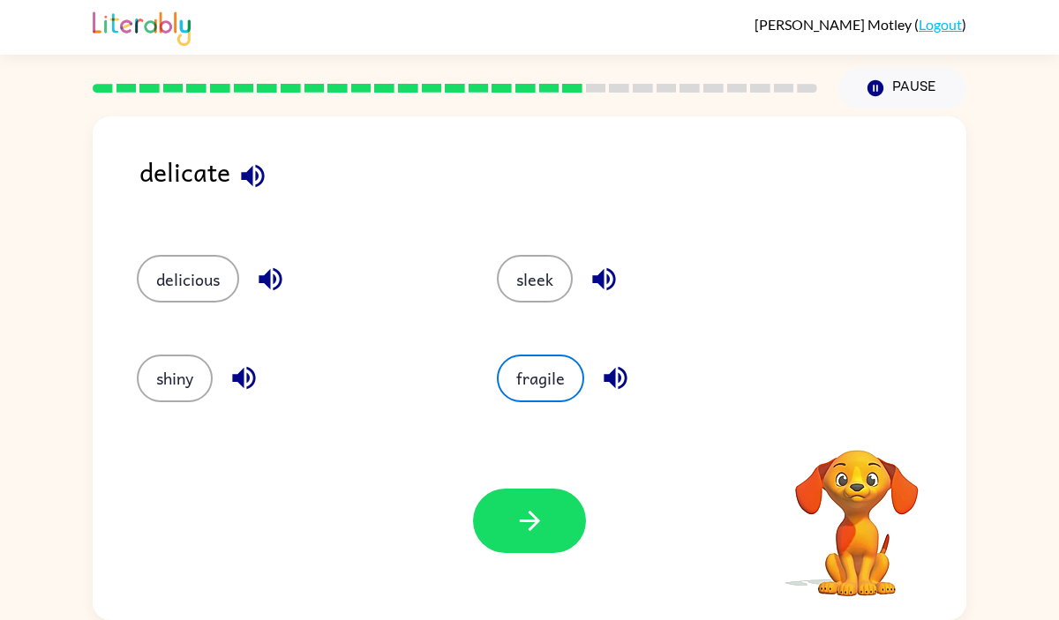
click at [526, 504] on button "button" at bounding box center [529, 521] width 113 height 64
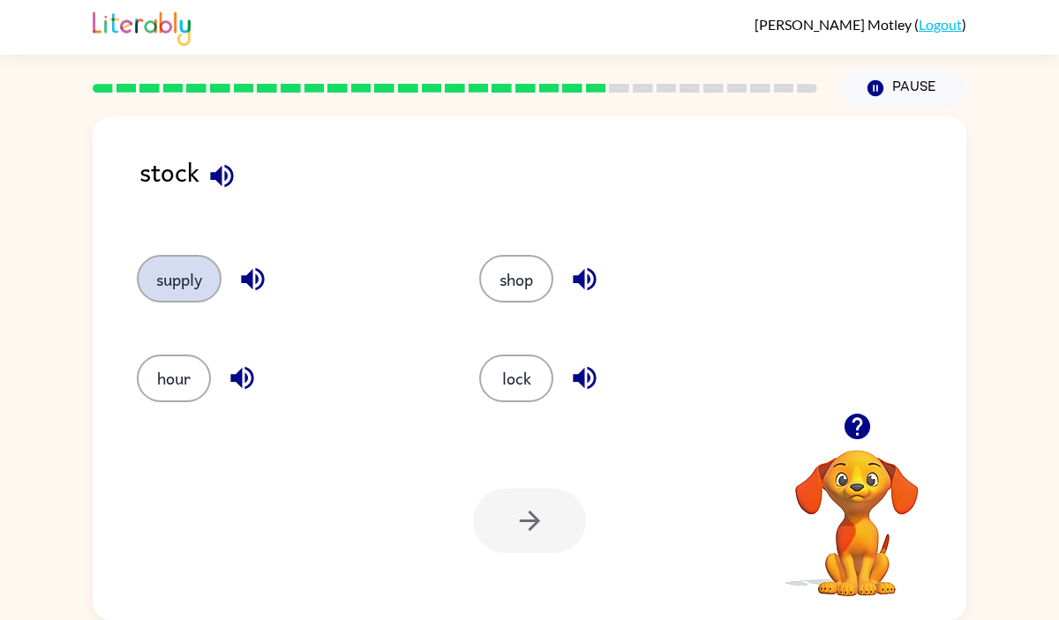
click at [193, 274] on button "supply" at bounding box center [179, 279] width 85 height 48
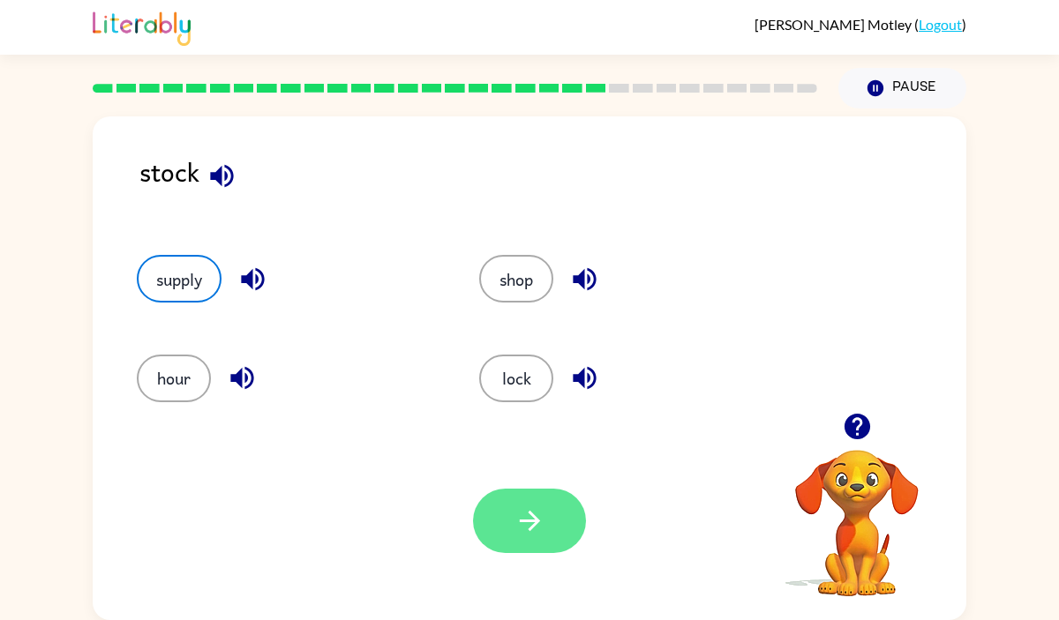
click at [536, 525] on icon "button" at bounding box center [530, 521] width 31 height 31
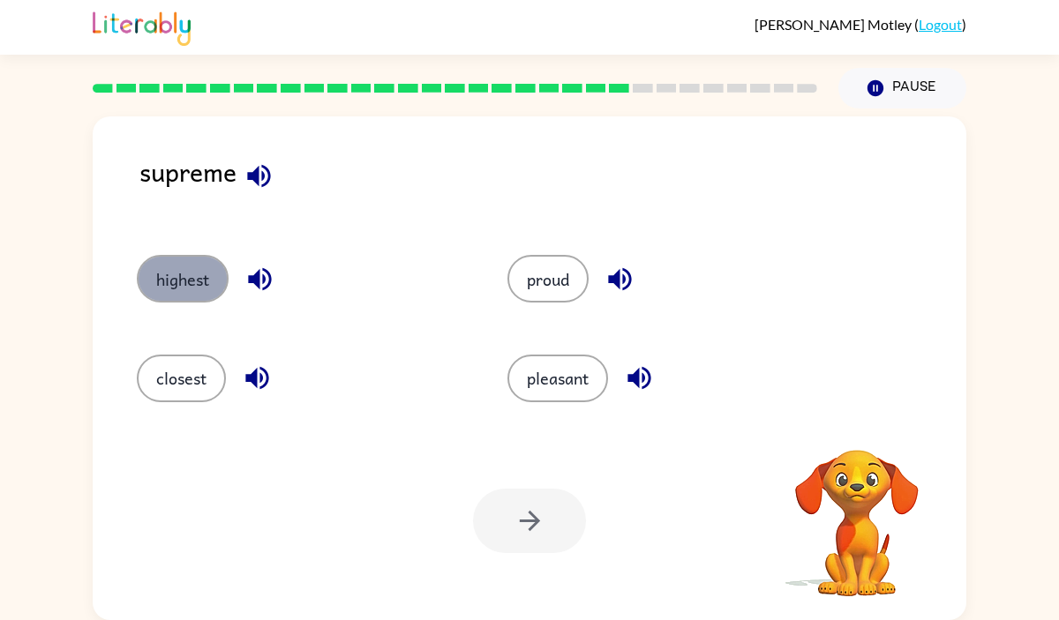
click at [169, 280] on button "highest" at bounding box center [183, 279] width 92 height 48
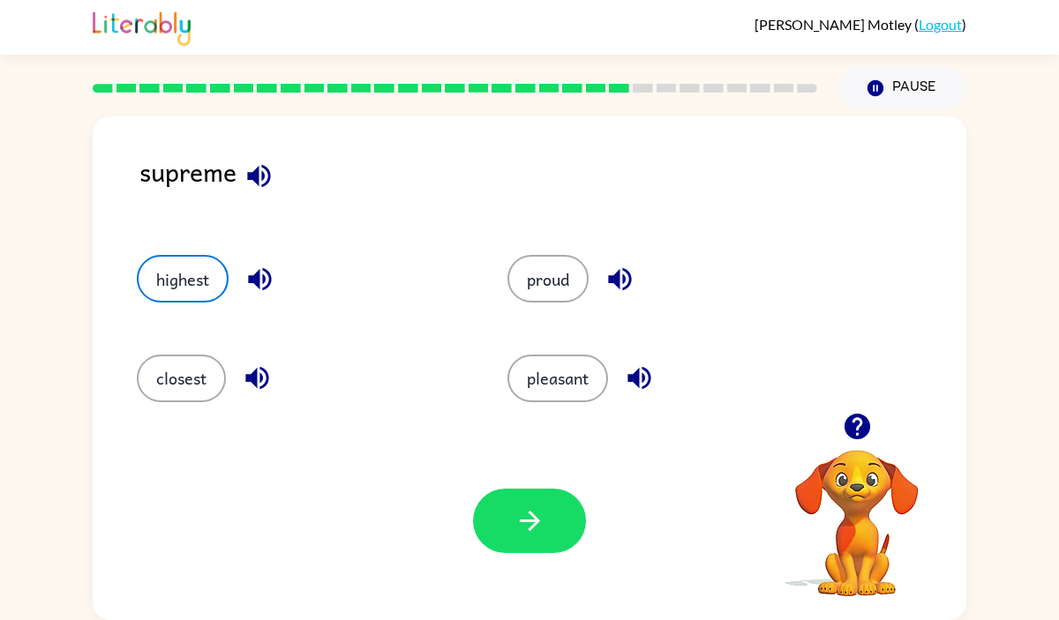
click at [544, 527] on icon "button" at bounding box center [530, 521] width 31 height 31
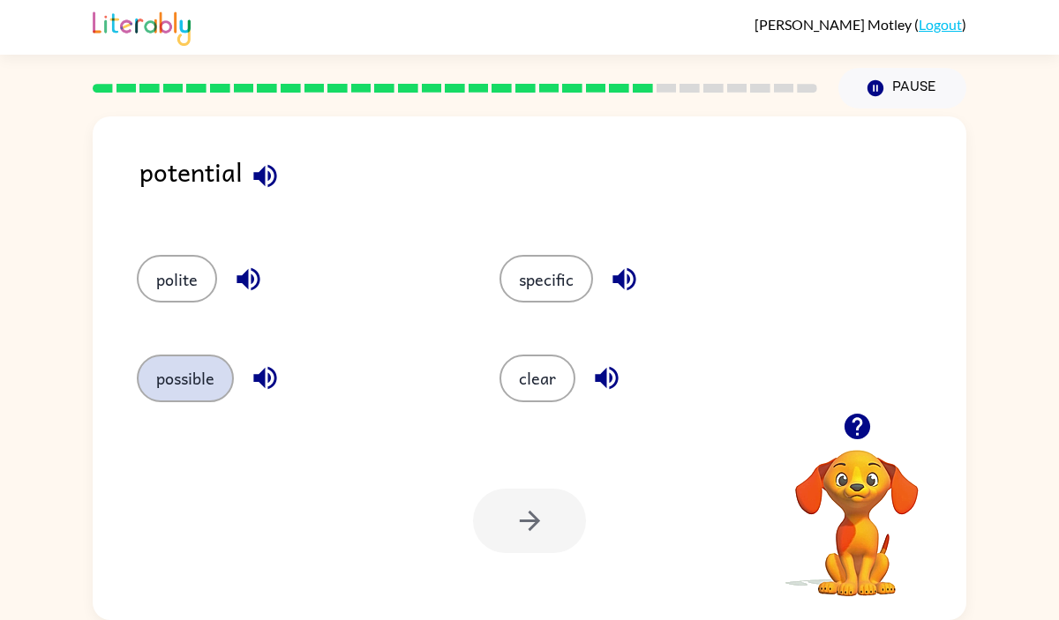
click at [175, 394] on button "possible" at bounding box center [185, 379] width 97 height 48
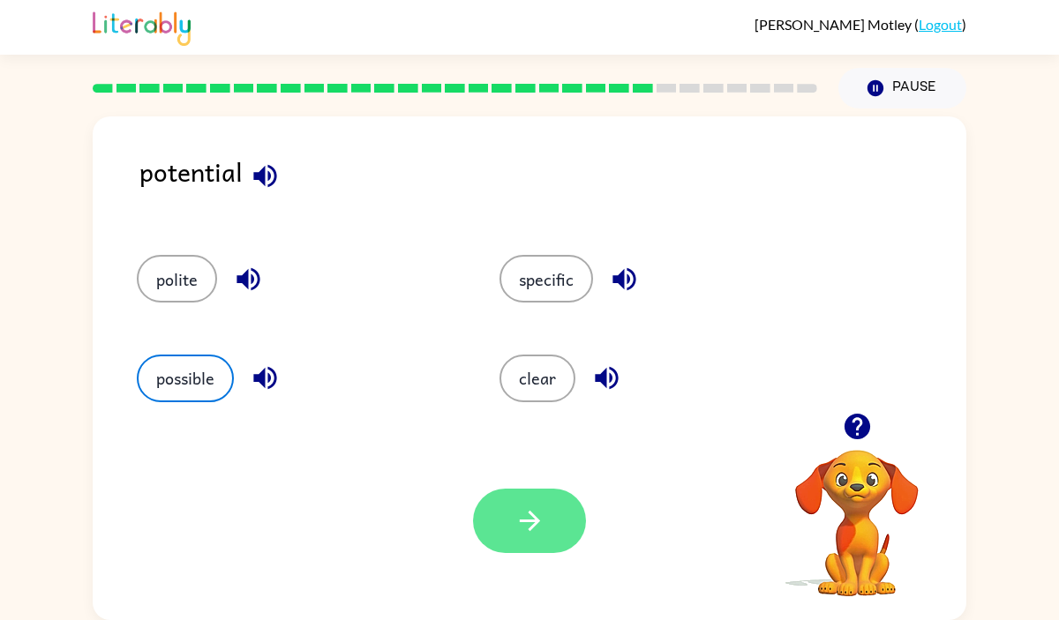
click at [494, 509] on button "button" at bounding box center [529, 521] width 113 height 64
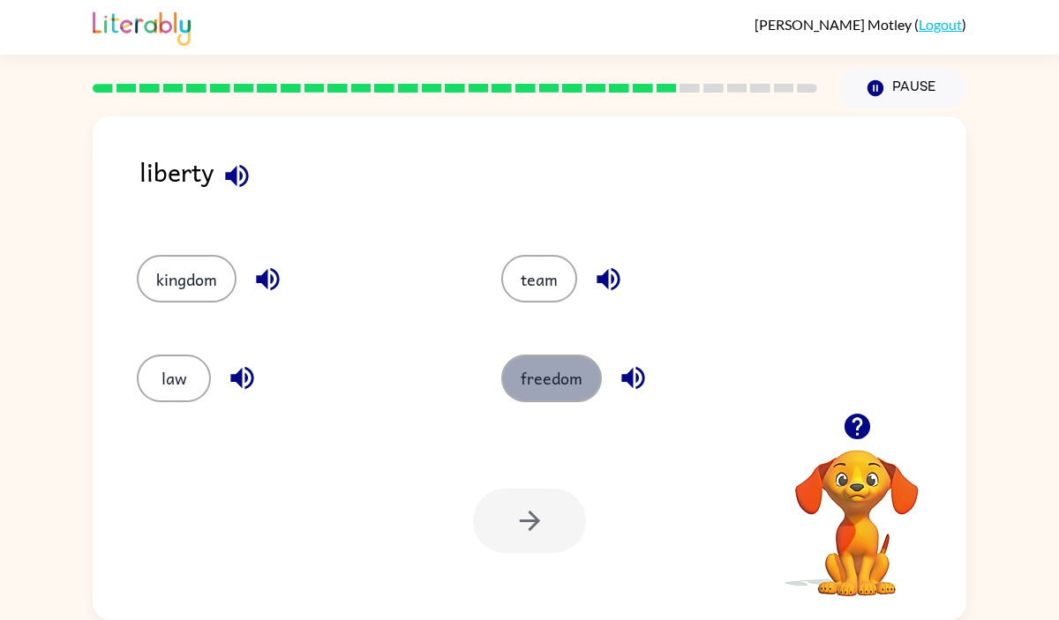
click at [553, 387] on button "freedom" at bounding box center [551, 379] width 101 height 48
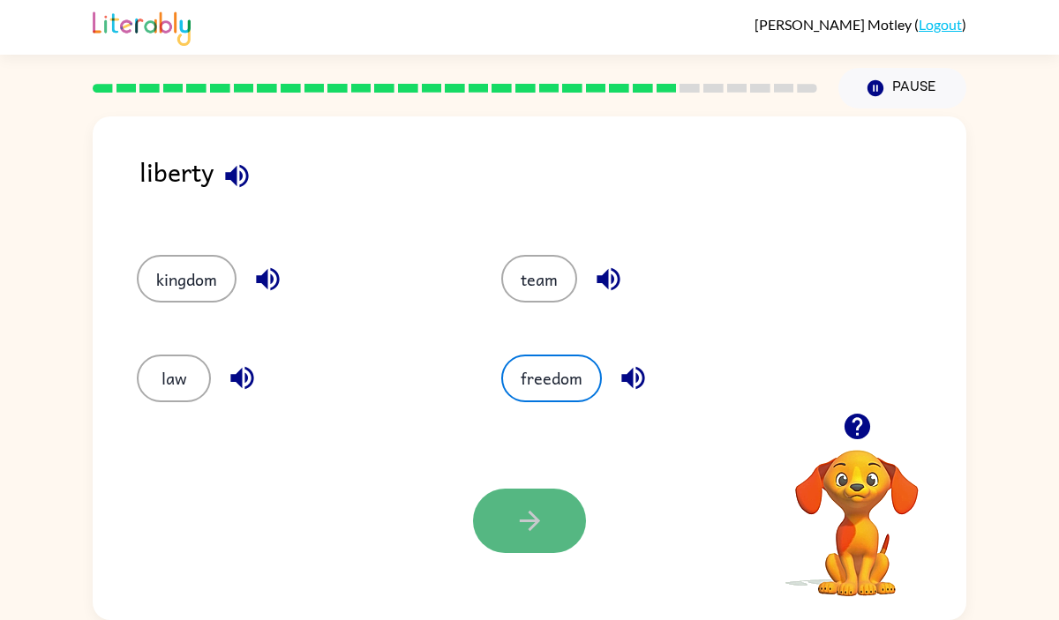
click at [552, 503] on button "button" at bounding box center [529, 521] width 113 height 64
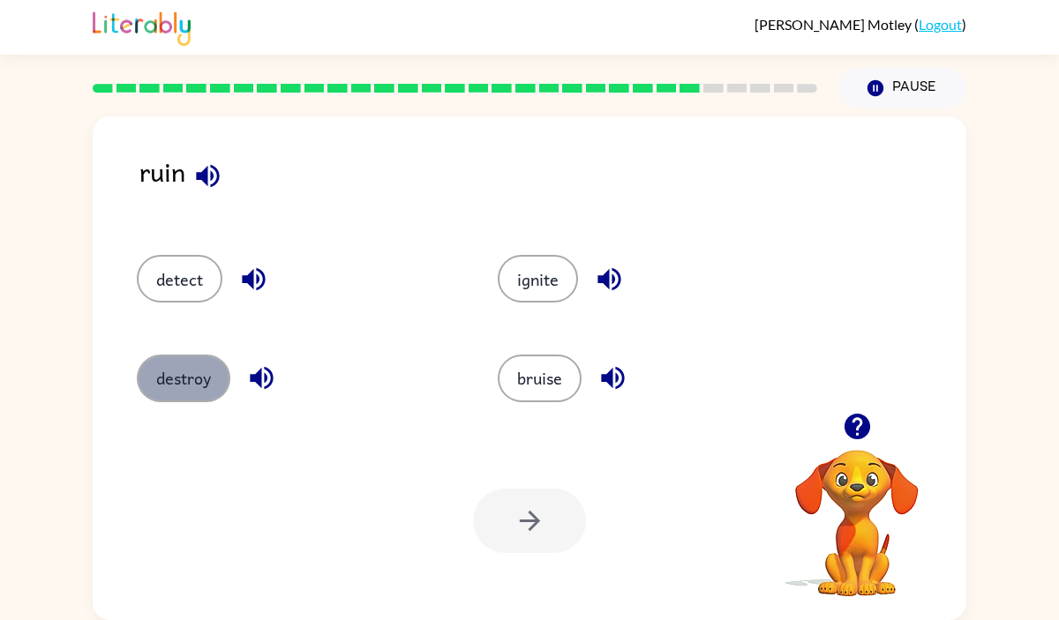
click at [191, 387] on button "destroy" at bounding box center [184, 379] width 94 height 48
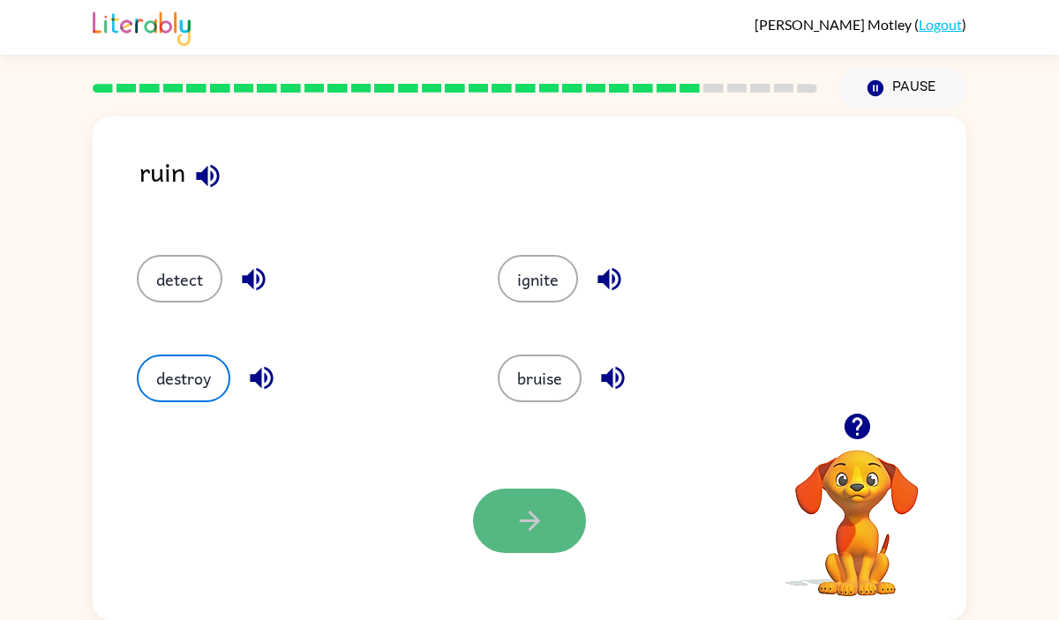
click at [500, 516] on button "button" at bounding box center [529, 521] width 113 height 64
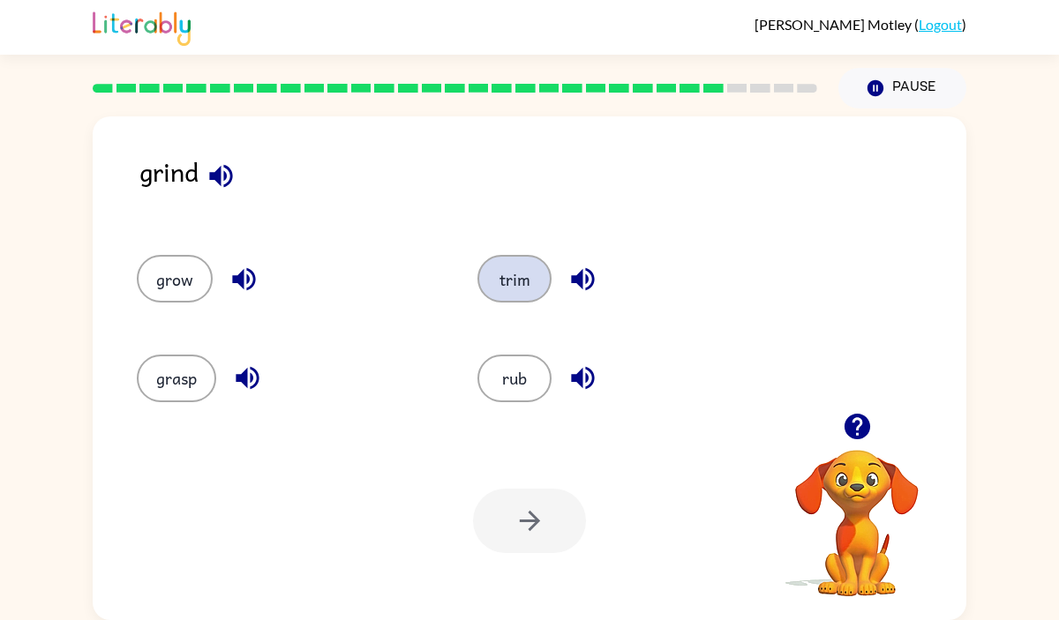
click at [515, 280] on button "trim" at bounding box center [514, 279] width 74 height 48
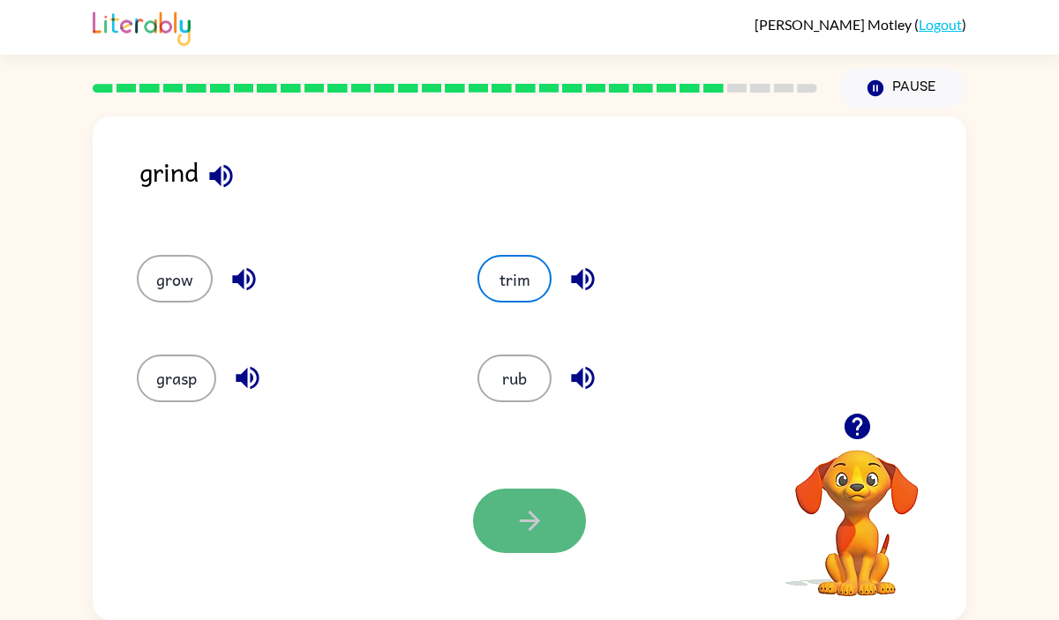
click at [568, 542] on button "button" at bounding box center [529, 521] width 113 height 64
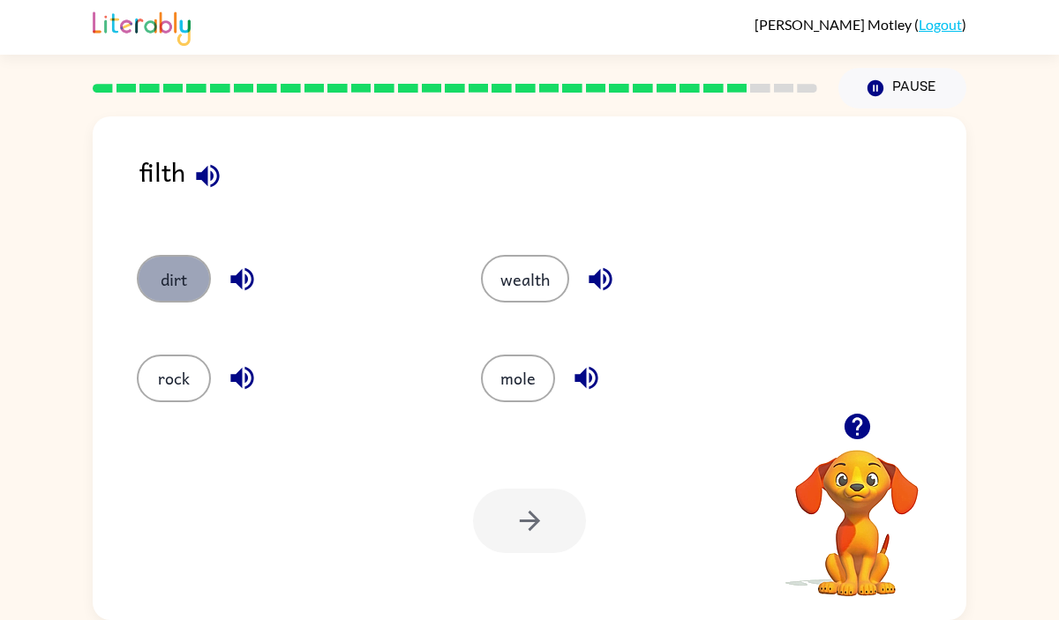
click at [165, 281] on button "dirt" at bounding box center [174, 279] width 74 height 48
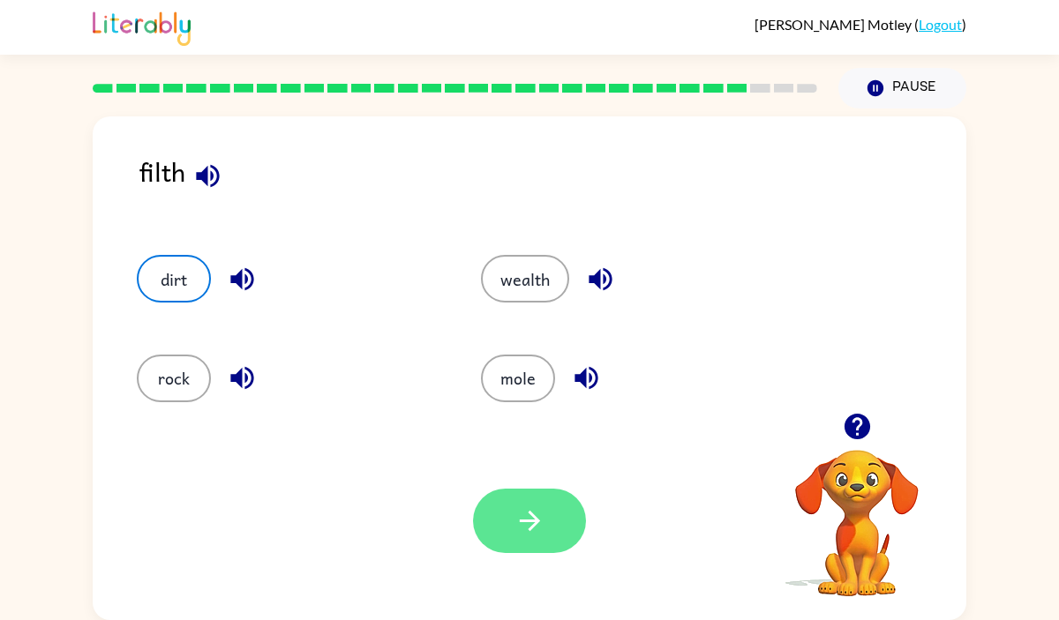
click at [478, 527] on button "button" at bounding box center [529, 521] width 113 height 64
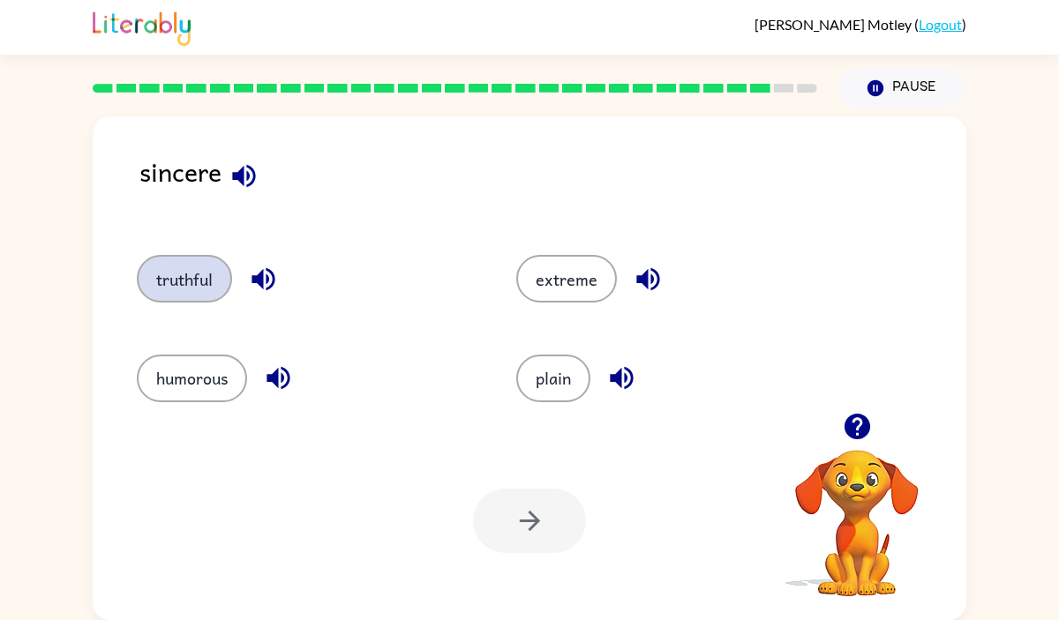
click at [166, 282] on button "truthful" at bounding box center [184, 279] width 95 height 48
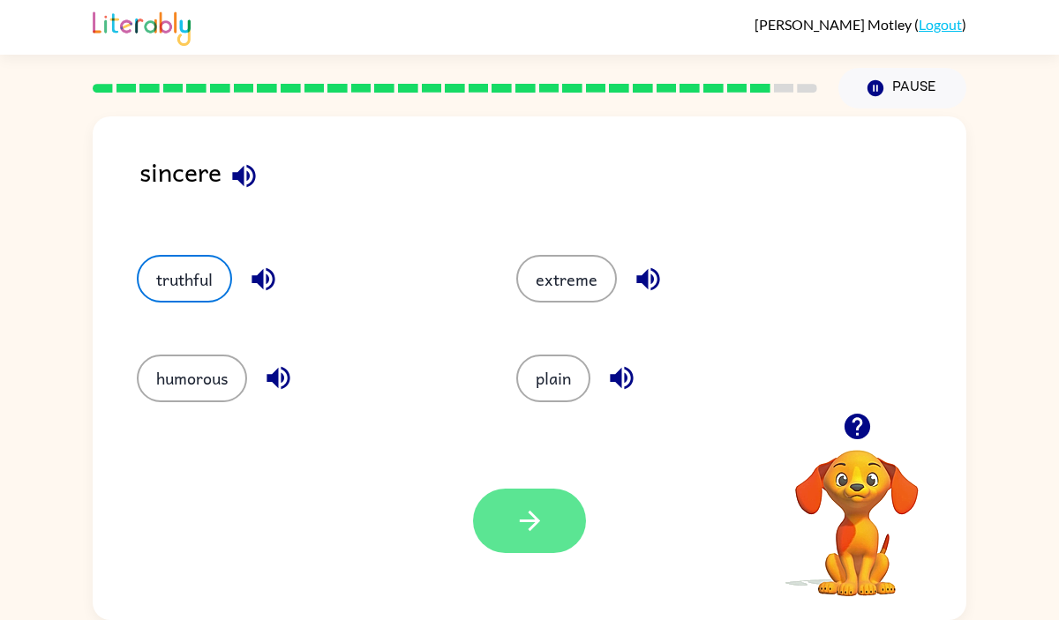
click at [489, 507] on button "button" at bounding box center [529, 521] width 113 height 64
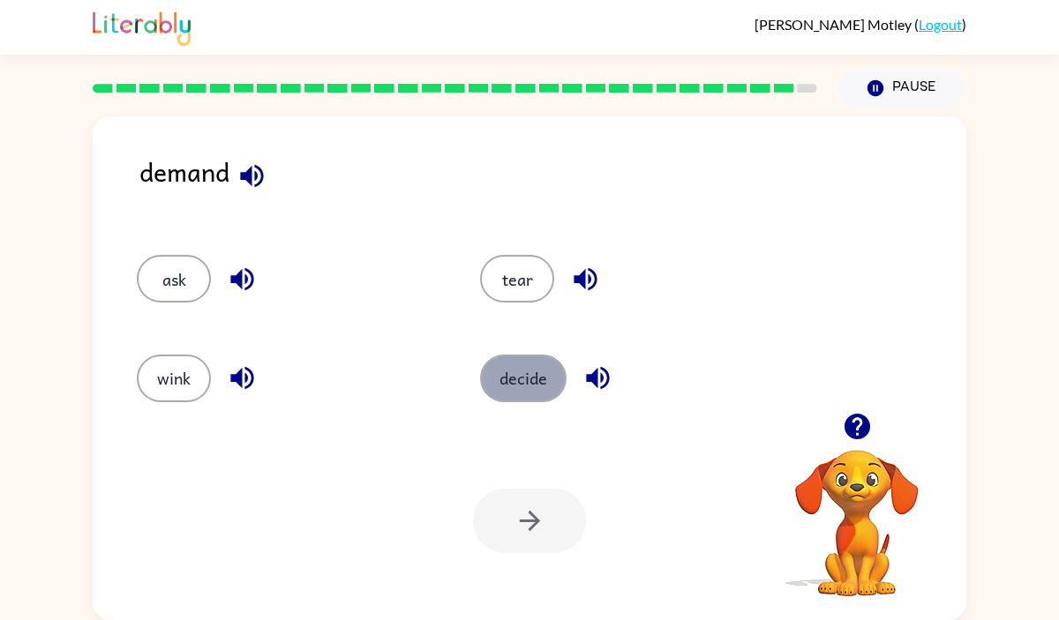
click at [529, 366] on button "decide" at bounding box center [523, 379] width 86 height 48
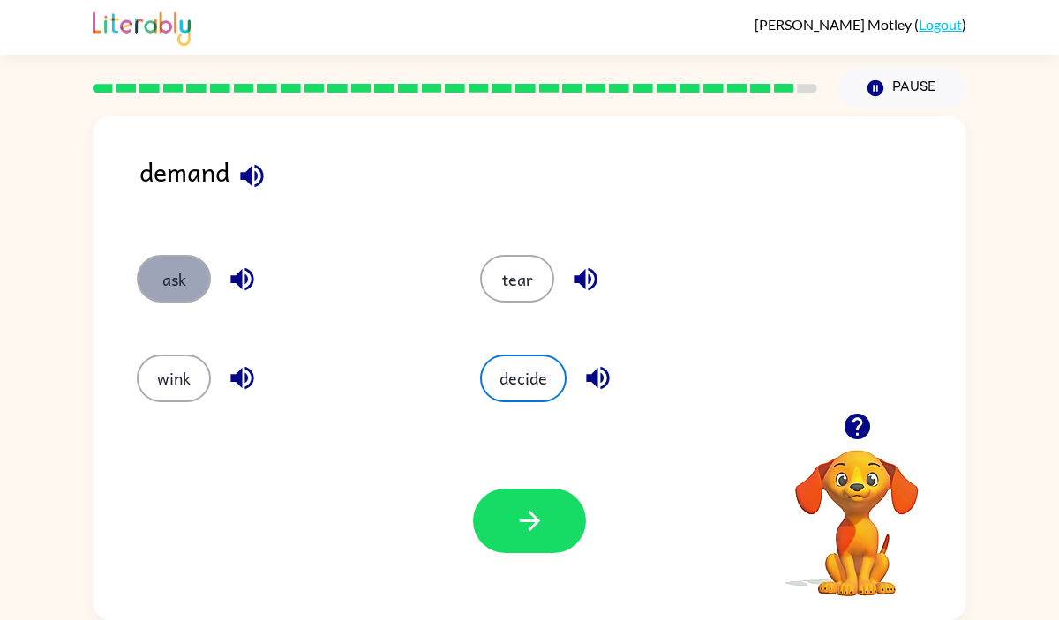
click at [161, 282] on button "ask" at bounding box center [174, 279] width 74 height 48
click at [503, 399] on button "decide" at bounding box center [523, 379] width 86 height 48
click at [247, 277] on icon "button" at bounding box center [241, 279] width 23 height 23
click at [595, 370] on icon "button" at bounding box center [598, 378] width 31 height 31
click at [514, 380] on button "decide" at bounding box center [523, 379] width 86 height 48
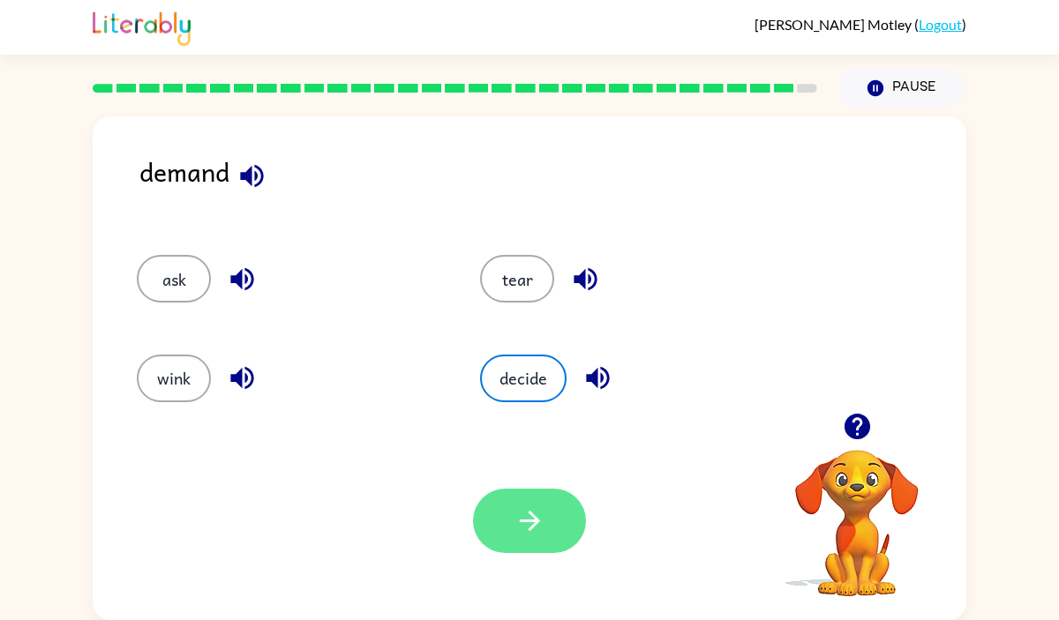
click at [522, 544] on button "button" at bounding box center [529, 521] width 113 height 64
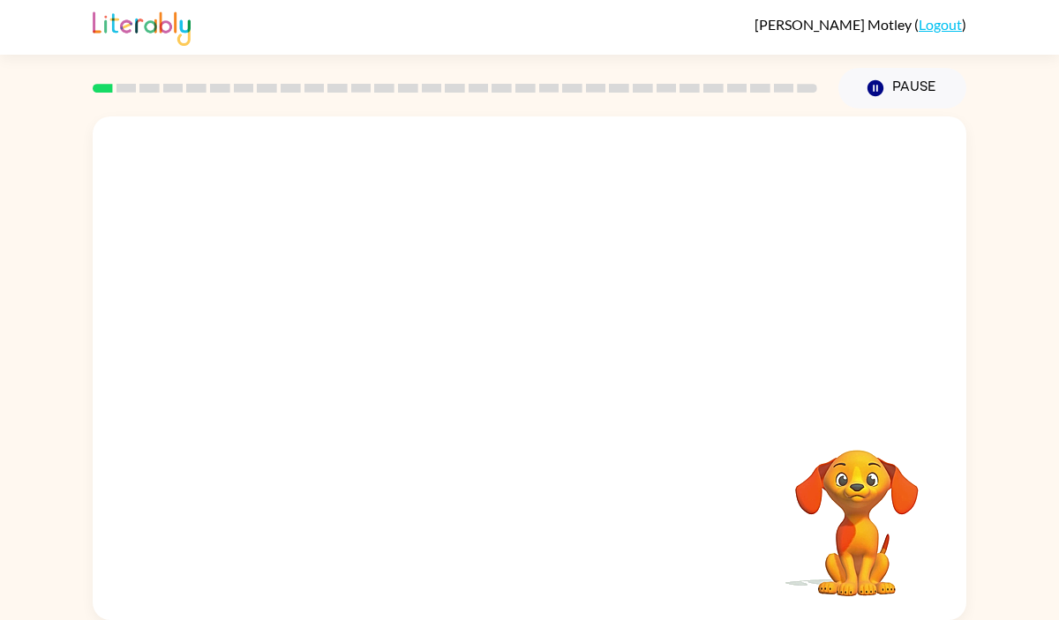
click at [462, 176] on video "Your browser must support playing .mp4 files to use Literably. Please try using…" at bounding box center [530, 265] width 874 height 297
click at [488, 386] on div at bounding box center [529, 377] width 113 height 64
click at [520, 385] on div at bounding box center [529, 377] width 113 height 64
click at [538, 375] on icon "button" at bounding box center [530, 377] width 31 height 31
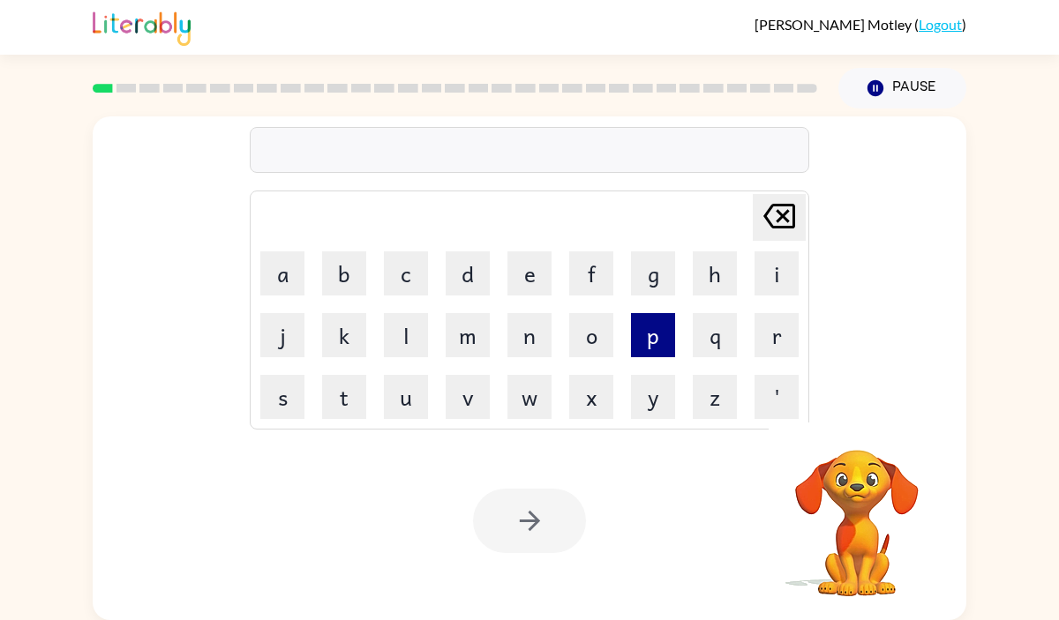
click at [650, 337] on button "p" at bounding box center [653, 335] width 44 height 44
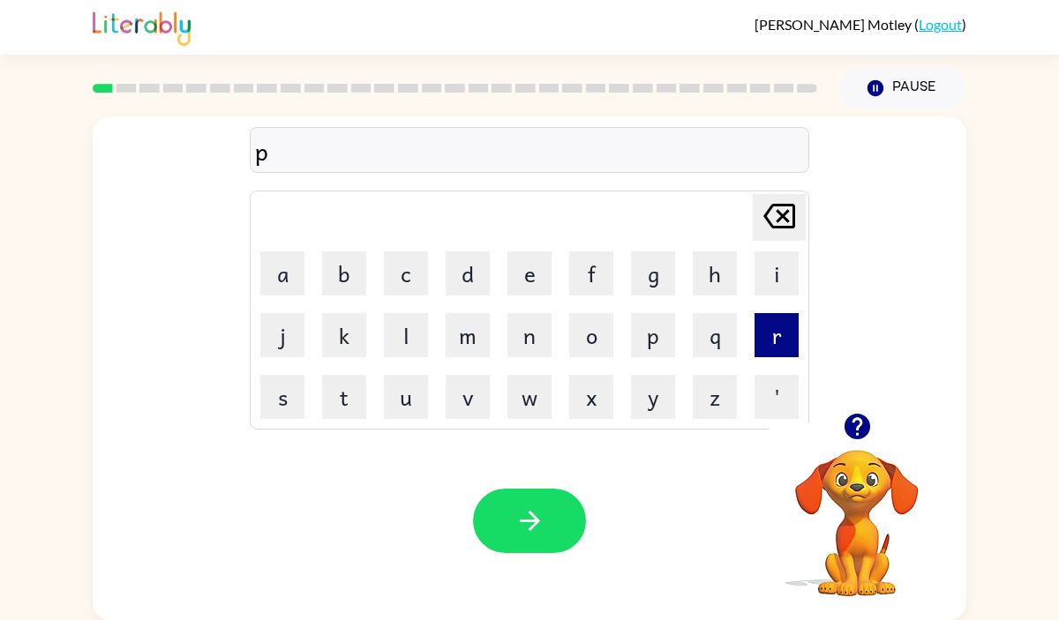
click at [781, 330] on button "r" at bounding box center [777, 335] width 44 height 44
click at [515, 274] on button "e" at bounding box center [529, 274] width 44 height 44
click at [606, 277] on button "f" at bounding box center [591, 274] width 44 height 44
click at [602, 338] on button "o" at bounding box center [591, 335] width 44 height 44
click at [756, 338] on button "r" at bounding box center [777, 335] width 44 height 44
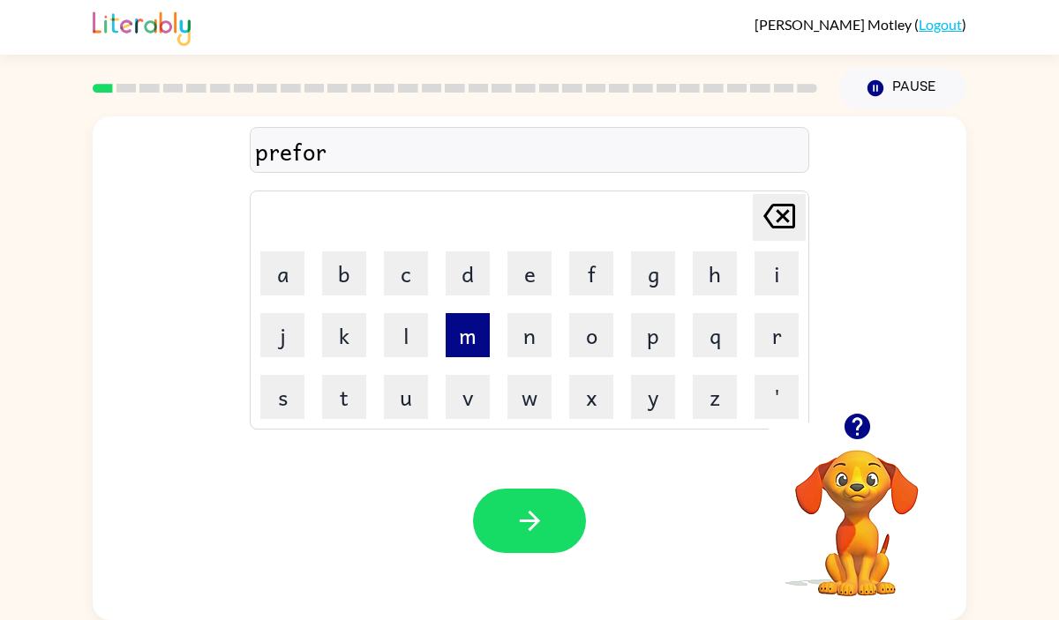
click at [479, 334] on button "m" at bounding box center [468, 335] width 44 height 44
click at [527, 264] on button "e" at bounding box center [529, 274] width 44 height 44
click at [744, 225] on td "[PERSON_NAME] last character input" at bounding box center [529, 217] width 554 height 49
click at [762, 228] on icon "[PERSON_NAME] last character input" at bounding box center [779, 216] width 42 height 42
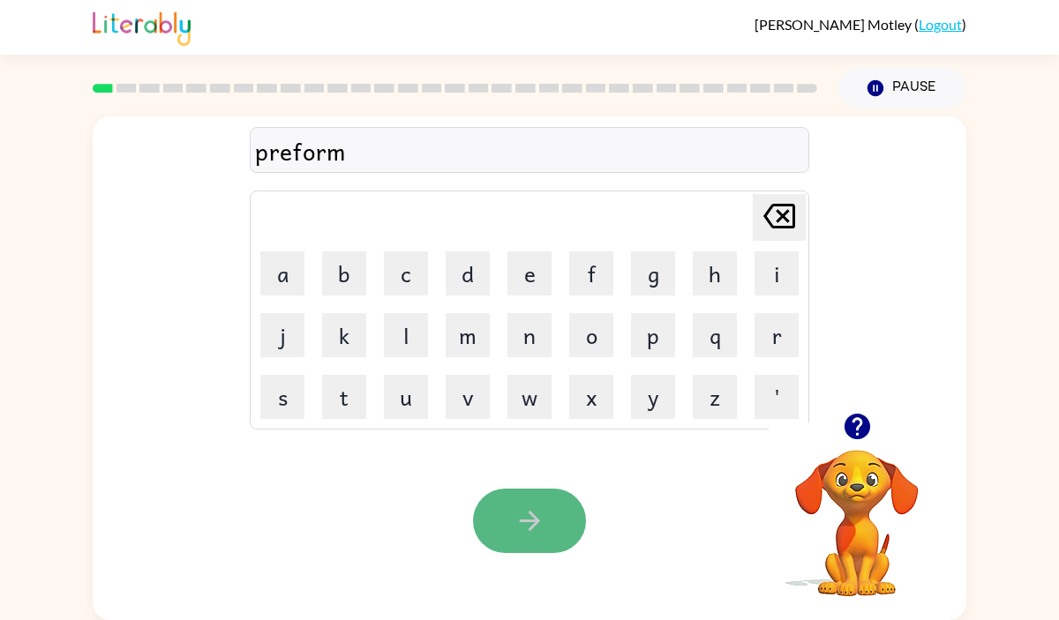
click at [519, 509] on icon "button" at bounding box center [530, 521] width 31 height 31
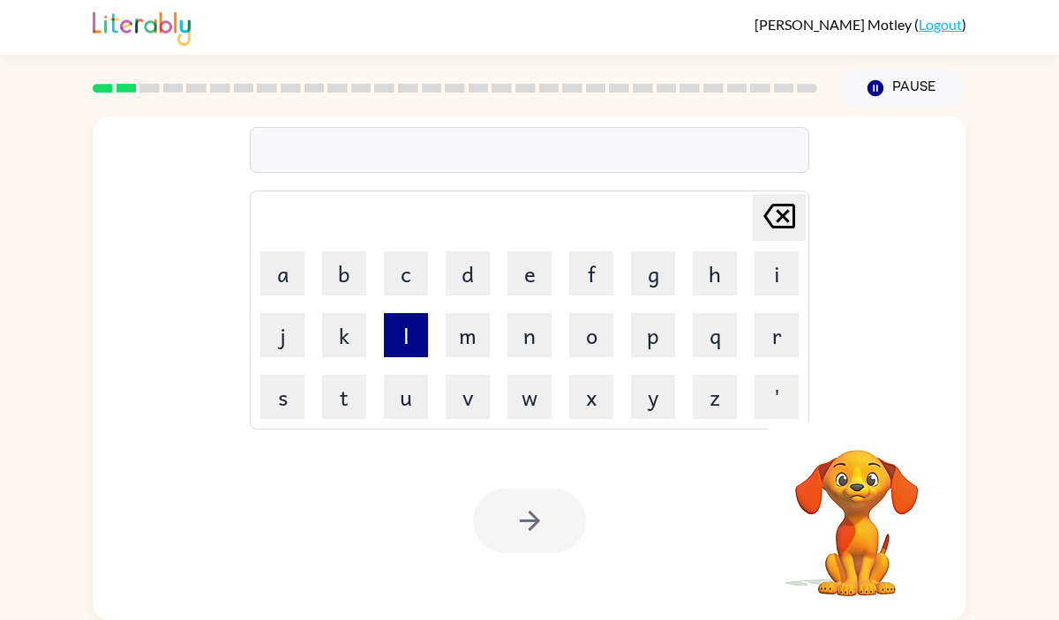
click at [415, 334] on button "l" at bounding box center [406, 335] width 44 height 44
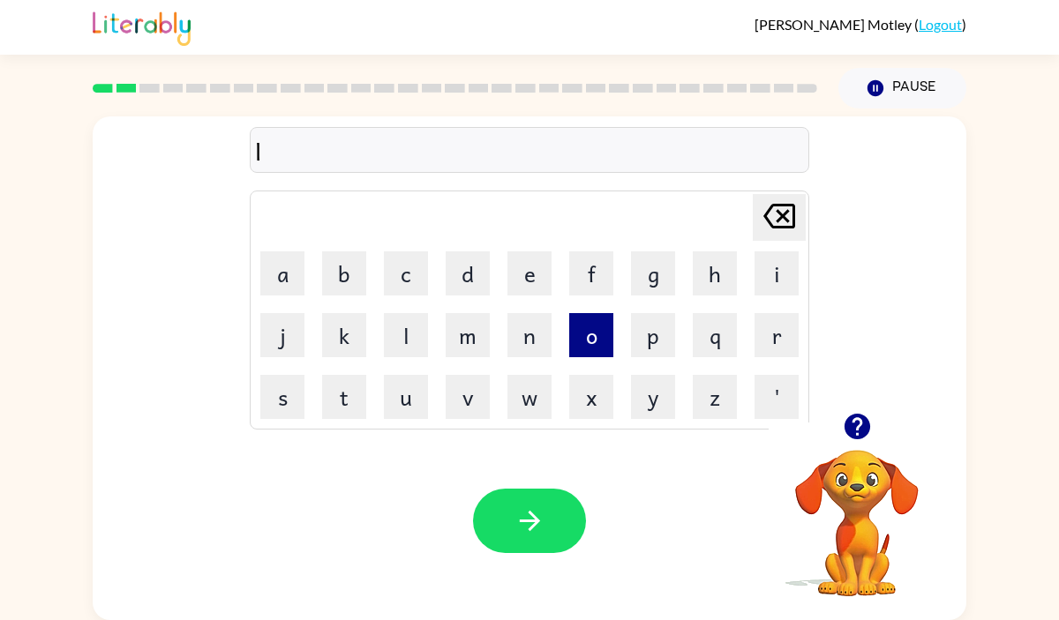
click at [594, 350] on button "o" at bounding box center [591, 335] width 44 height 44
click at [397, 396] on button "u" at bounding box center [406, 397] width 44 height 44
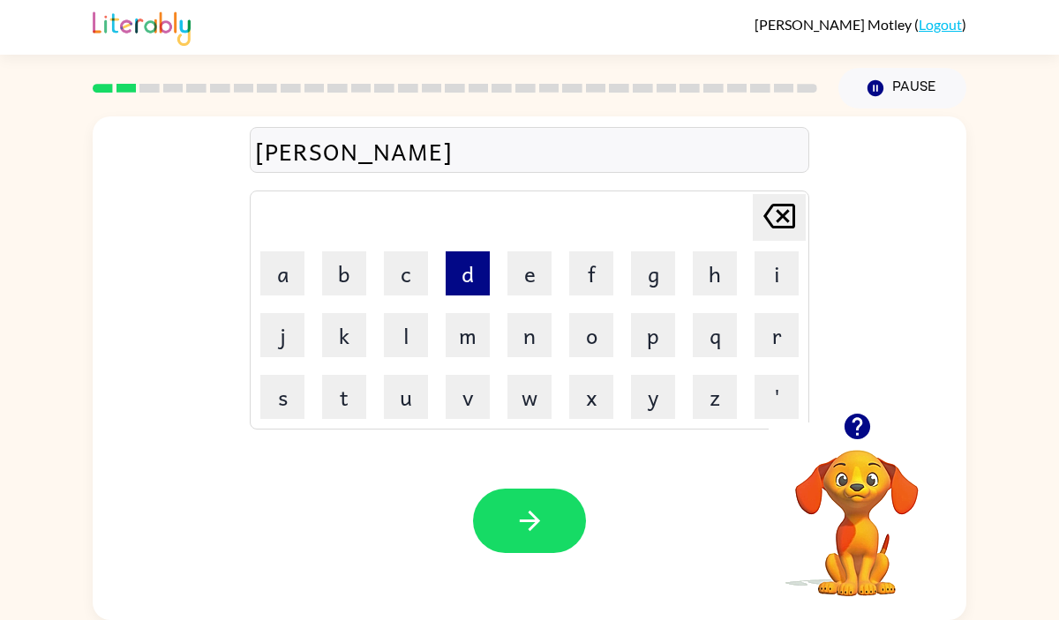
click at [459, 289] on button "d" at bounding box center [468, 274] width 44 height 44
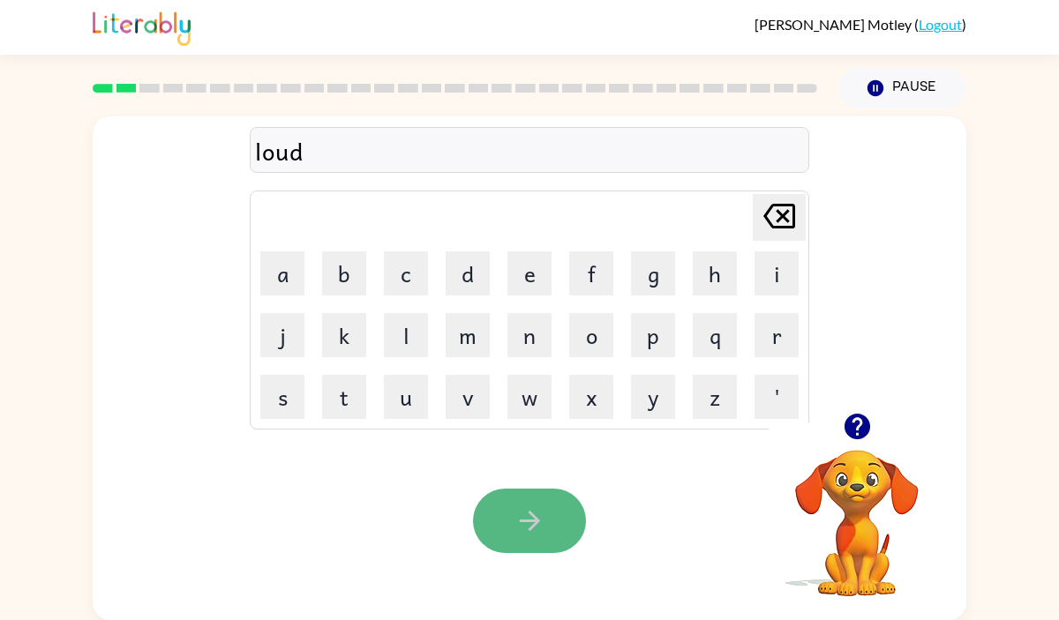
click at [480, 510] on button "button" at bounding box center [529, 521] width 113 height 64
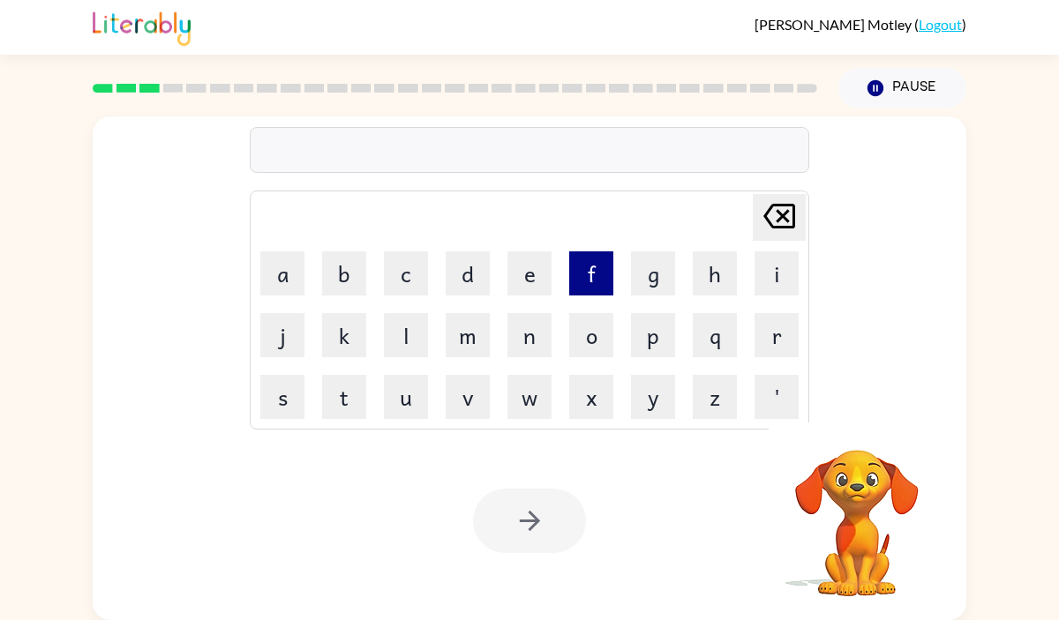
click at [591, 276] on button "f" at bounding box center [591, 274] width 44 height 44
click at [761, 270] on button "i" at bounding box center [777, 274] width 44 height 44
click at [778, 326] on button "r" at bounding box center [777, 335] width 44 height 44
click at [530, 272] on button "e" at bounding box center [529, 274] width 44 height 44
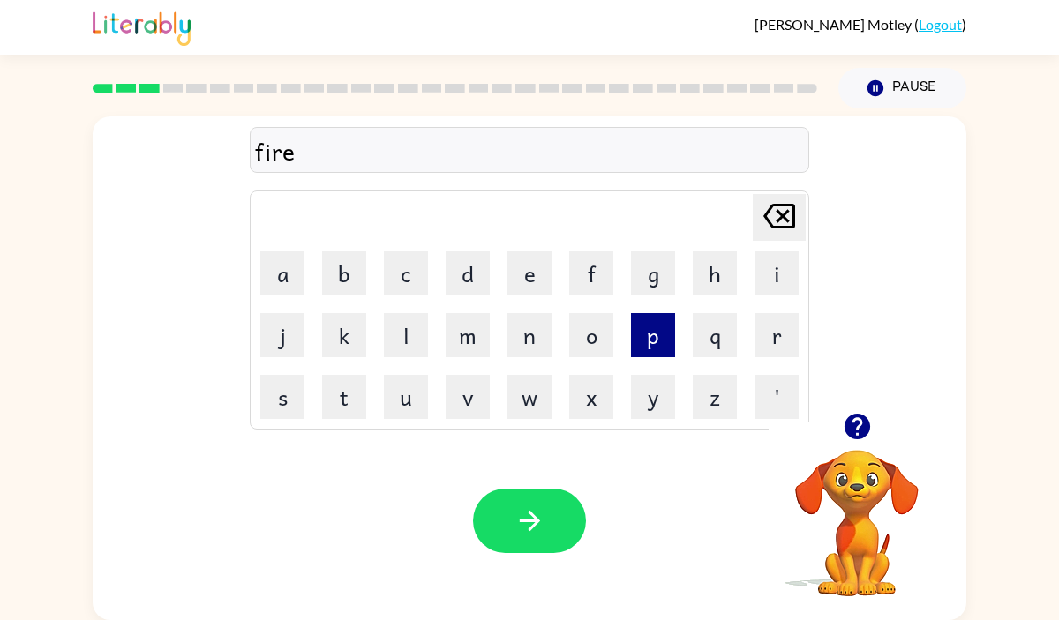
click at [659, 334] on button "p" at bounding box center [653, 335] width 44 height 44
click at [790, 334] on button "r" at bounding box center [777, 335] width 44 height 44
click at [589, 342] on button "o" at bounding box center [591, 335] width 44 height 44
click at [591, 272] on button "f" at bounding box center [591, 274] width 44 height 44
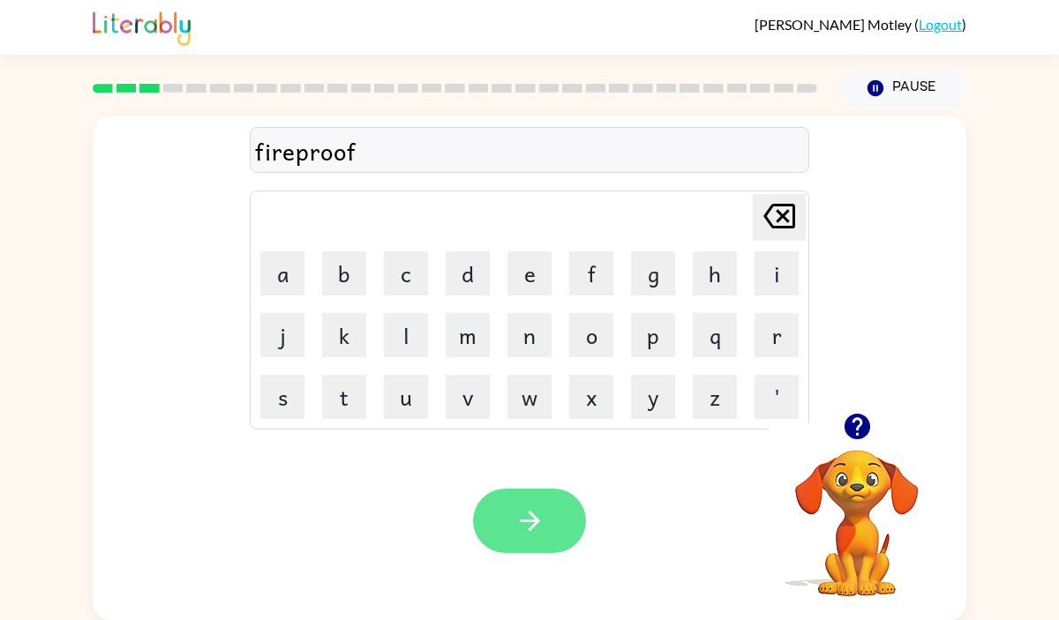
click at [548, 498] on button "button" at bounding box center [529, 521] width 113 height 64
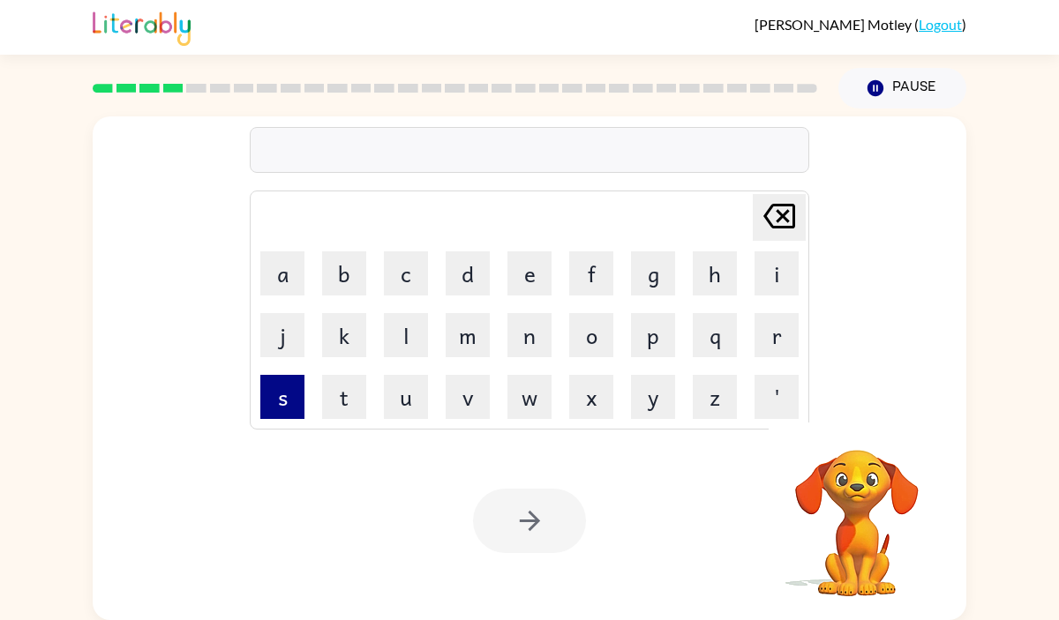
click at [268, 401] on button "s" at bounding box center [282, 397] width 44 height 44
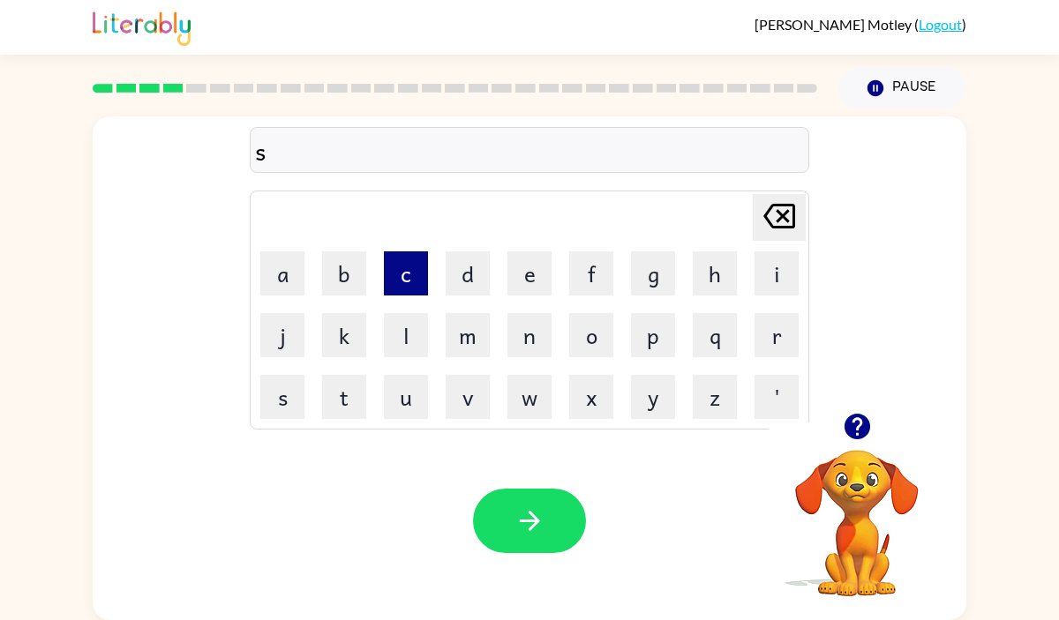
click at [396, 282] on button "c" at bounding box center [406, 274] width 44 height 44
click at [781, 334] on button "r" at bounding box center [777, 335] width 44 height 44
click at [515, 274] on button "e" at bounding box center [529, 274] width 44 height 44
click at [513, 385] on button "w" at bounding box center [529, 397] width 44 height 44
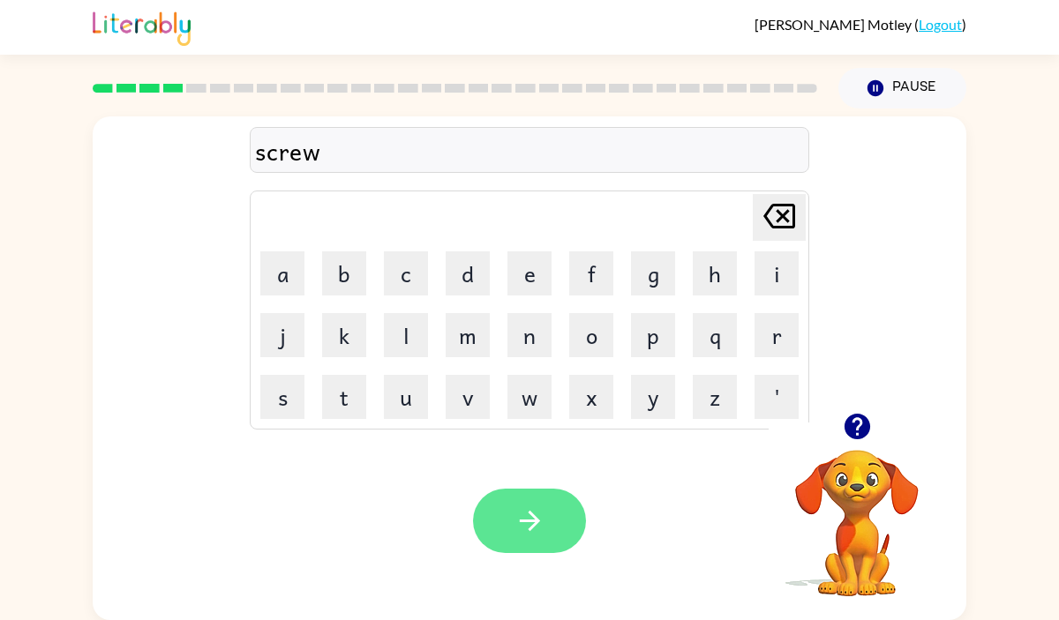
click at [517, 527] on icon "button" at bounding box center [530, 521] width 31 height 31
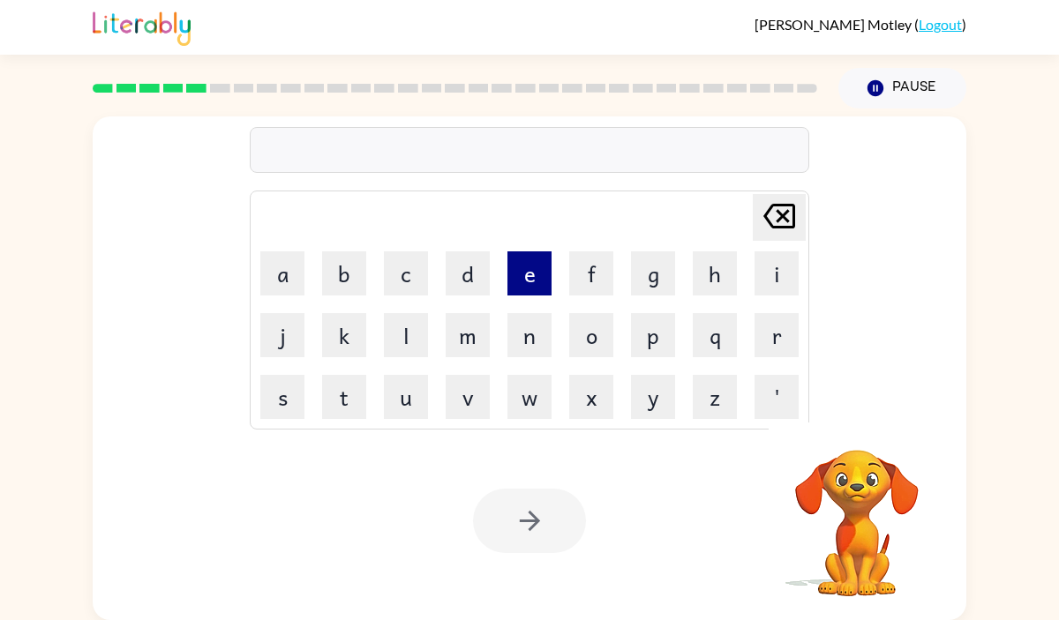
click at [538, 273] on button "e" at bounding box center [529, 274] width 44 height 44
click at [522, 342] on button "n" at bounding box center [529, 335] width 44 height 44
click at [583, 330] on button "o" at bounding box center [591, 335] width 44 height 44
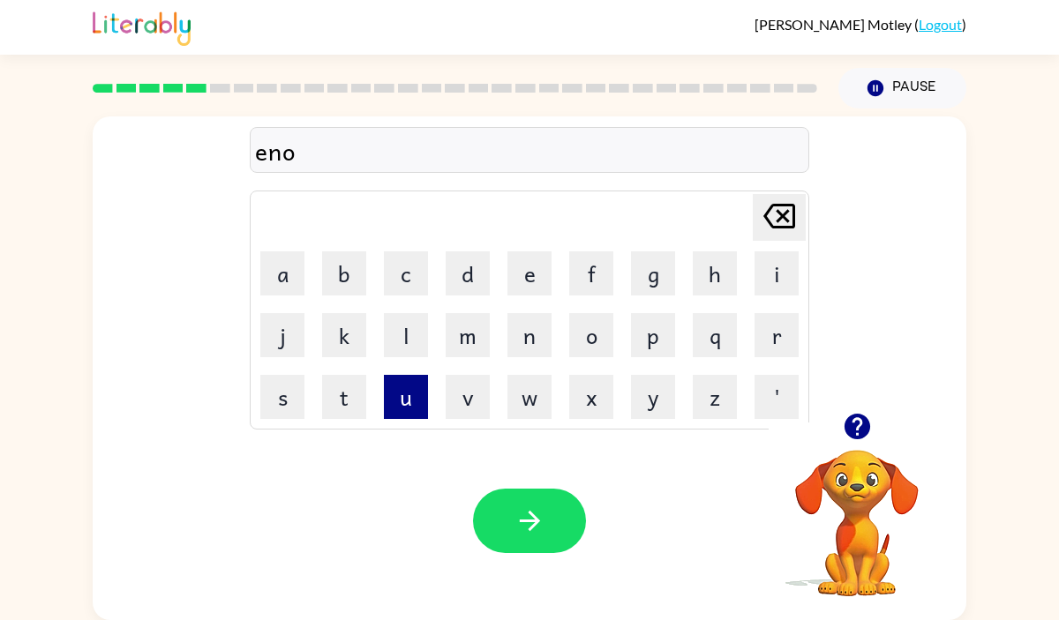
click at [422, 388] on button "u" at bounding box center [406, 397] width 44 height 44
click at [767, 342] on button "r" at bounding box center [777, 335] width 44 height 44
click at [471, 334] on button "m" at bounding box center [468, 335] width 44 height 44
click at [575, 349] on button "o" at bounding box center [591, 335] width 44 height 44
click at [414, 402] on button "u" at bounding box center [406, 397] width 44 height 44
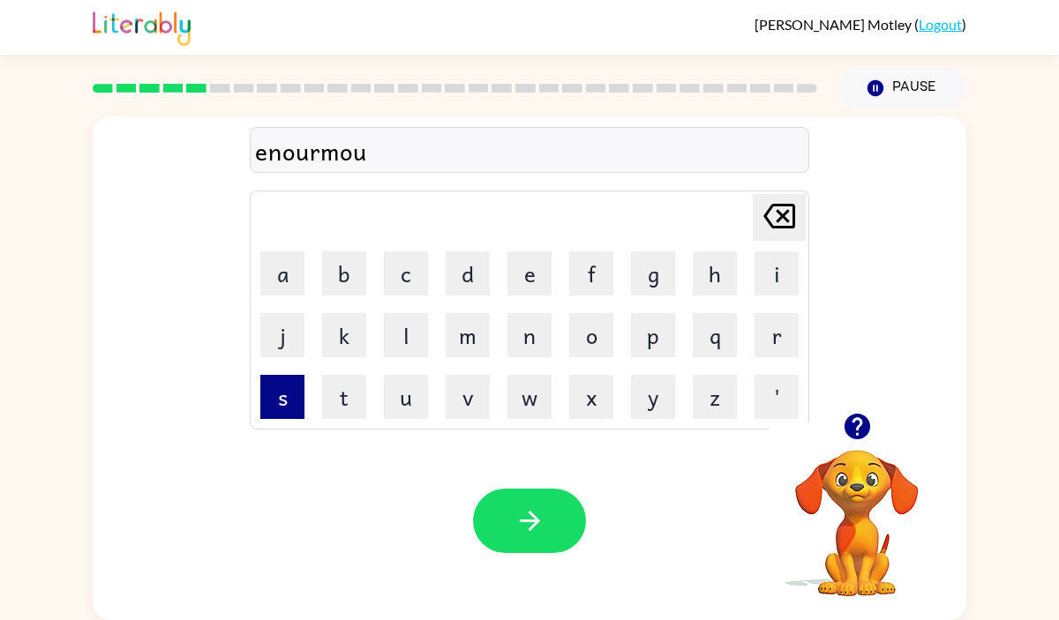
click at [286, 412] on button "s" at bounding box center [282, 397] width 44 height 44
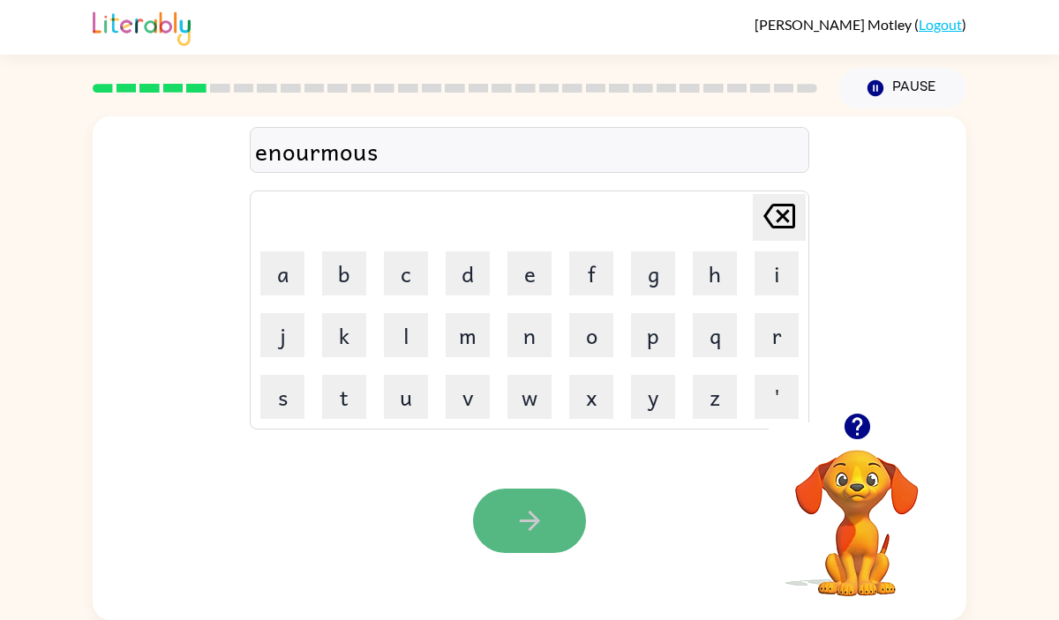
click at [511, 531] on button "button" at bounding box center [529, 521] width 113 height 64
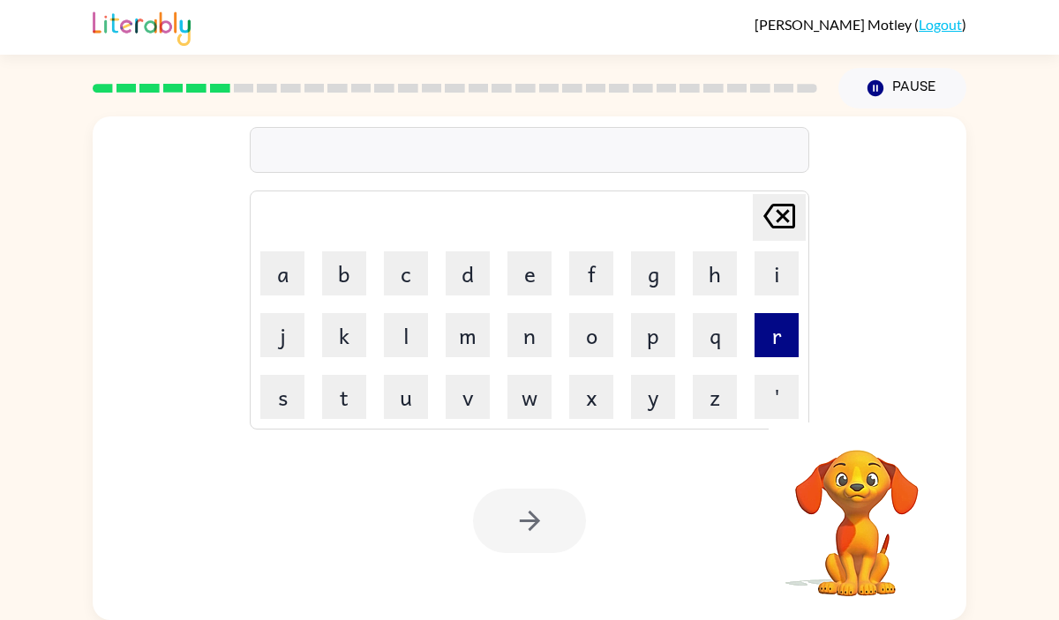
click at [795, 349] on button "r" at bounding box center [777, 335] width 44 height 44
click at [535, 284] on button "e" at bounding box center [529, 274] width 44 height 44
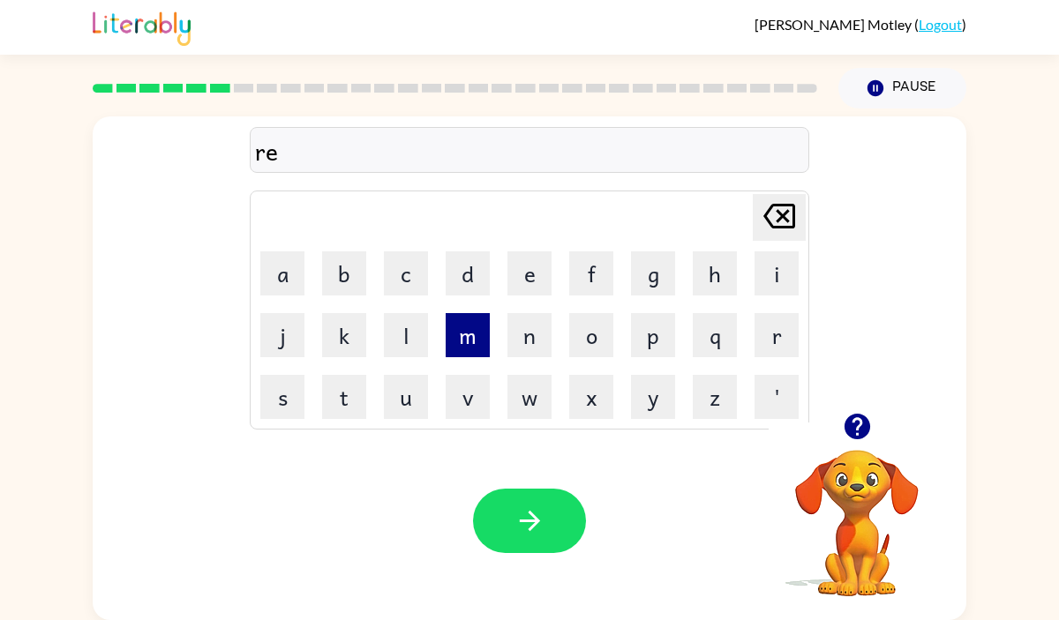
click at [480, 350] on button "m" at bounding box center [468, 335] width 44 height 44
click at [778, 288] on button "i" at bounding box center [777, 274] width 44 height 44
click at [515, 324] on button "n" at bounding box center [529, 335] width 44 height 44
click at [471, 266] on button "d" at bounding box center [468, 274] width 44 height 44
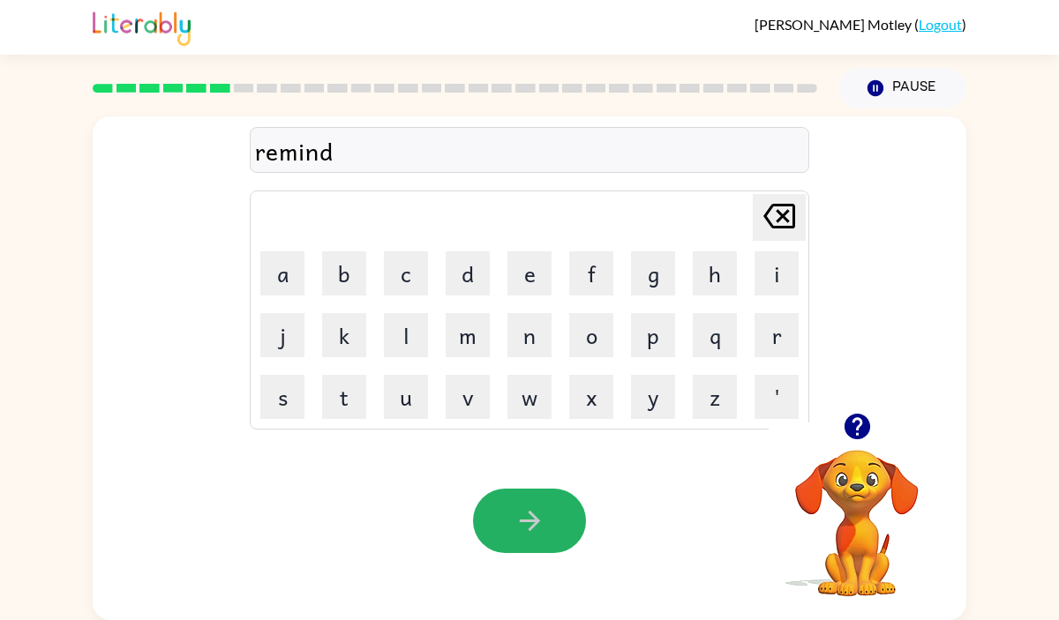
click at [487, 510] on button "button" at bounding box center [529, 521] width 113 height 64
click at [535, 535] on icon "button" at bounding box center [530, 521] width 31 height 31
click at [530, 528] on icon "button" at bounding box center [529, 521] width 20 height 20
click at [538, 520] on icon "button" at bounding box center [529, 521] width 20 height 20
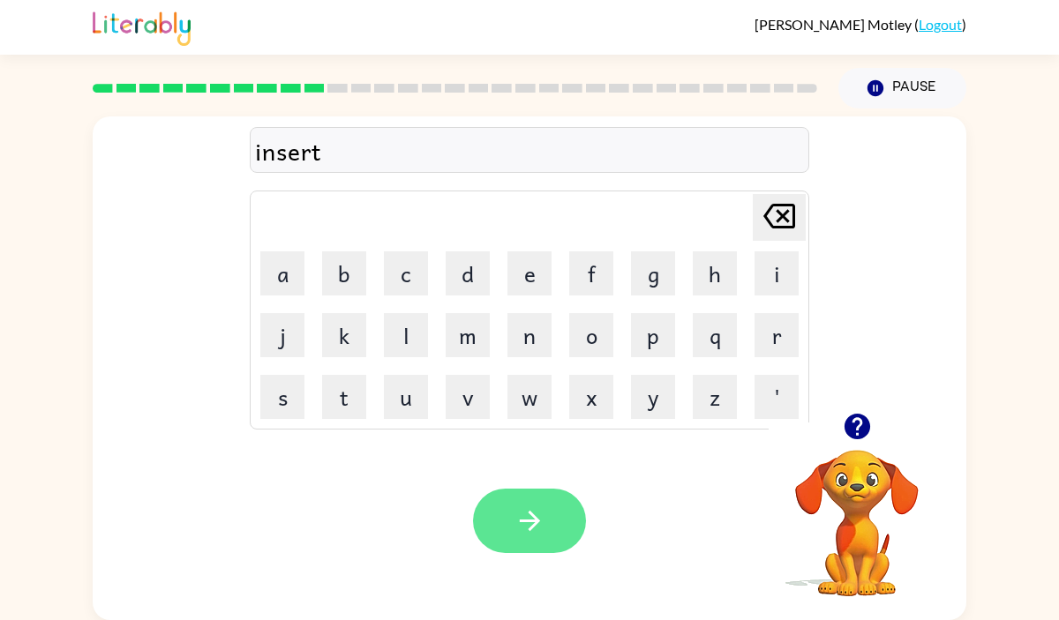
click at [536, 522] on icon "button" at bounding box center [529, 521] width 20 height 20
click at [558, 511] on button "button" at bounding box center [529, 521] width 113 height 64
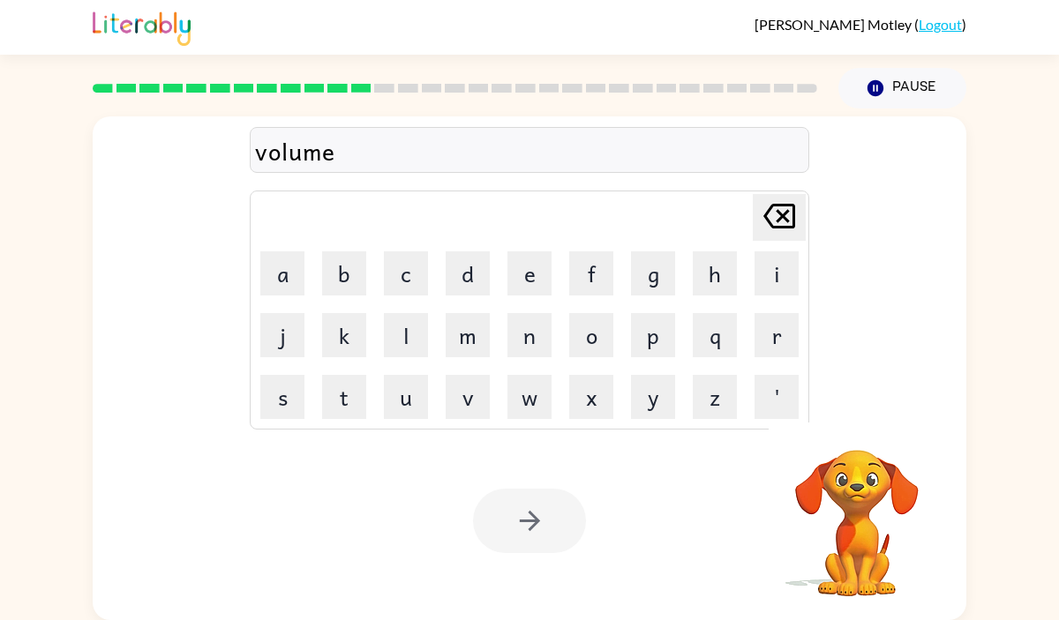
click at [531, 509] on div at bounding box center [529, 521] width 113 height 64
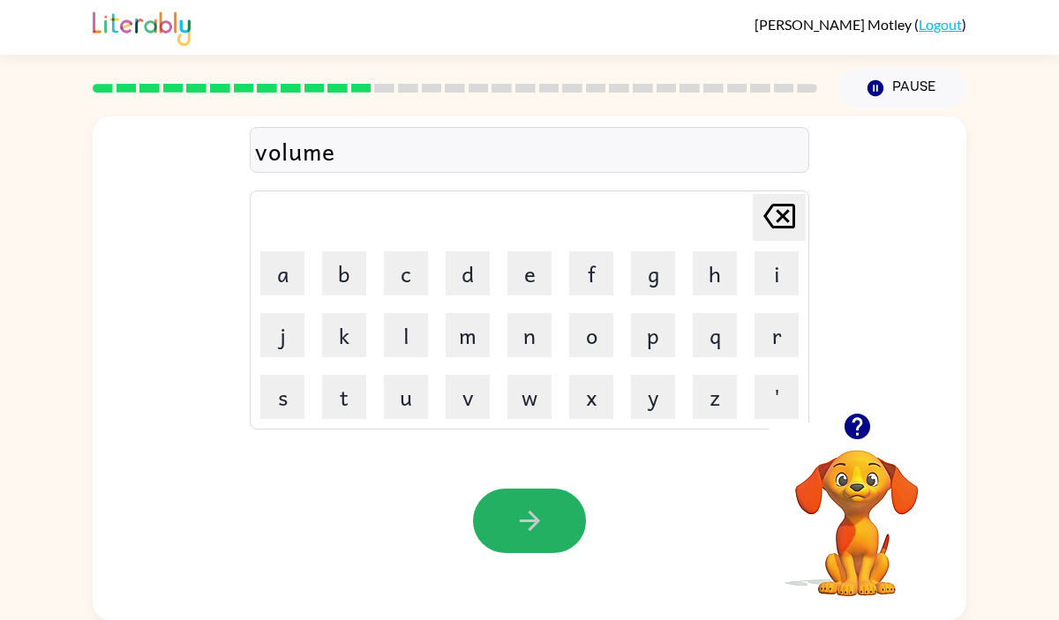
click at [531, 509] on icon "button" at bounding box center [530, 521] width 31 height 31
click at [538, 536] on icon "button" at bounding box center [530, 521] width 31 height 31
click at [538, 540] on button "button" at bounding box center [529, 521] width 113 height 64
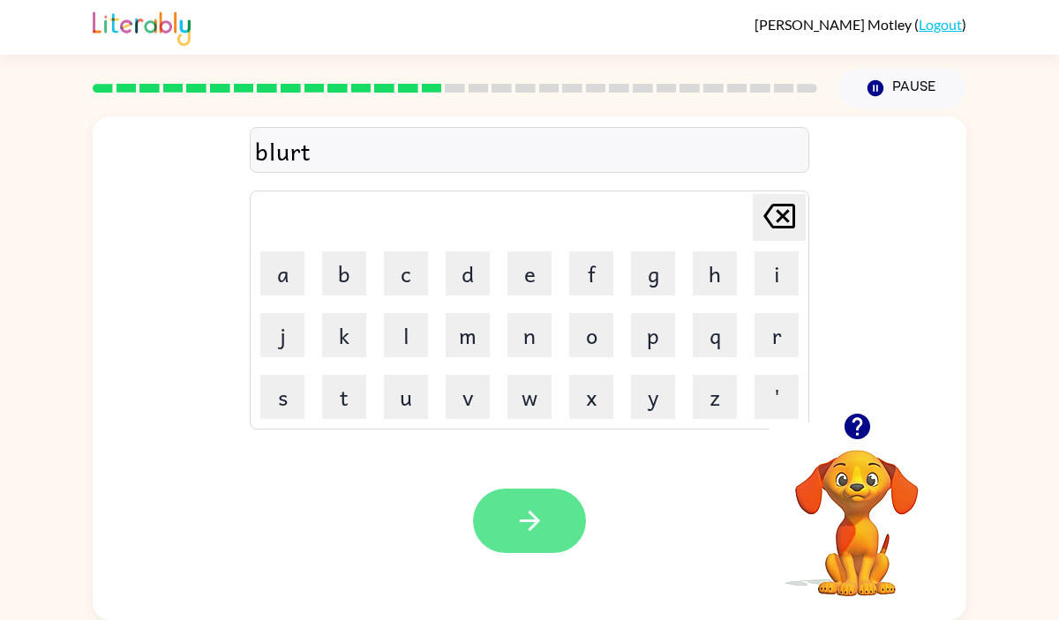
click at [541, 541] on button "button" at bounding box center [529, 521] width 113 height 64
click at [543, 537] on button "button" at bounding box center [529, 521] width 113 height 64
click at [542, 530] on icon "button" at bounding box center [530, 521] width 31 height 31
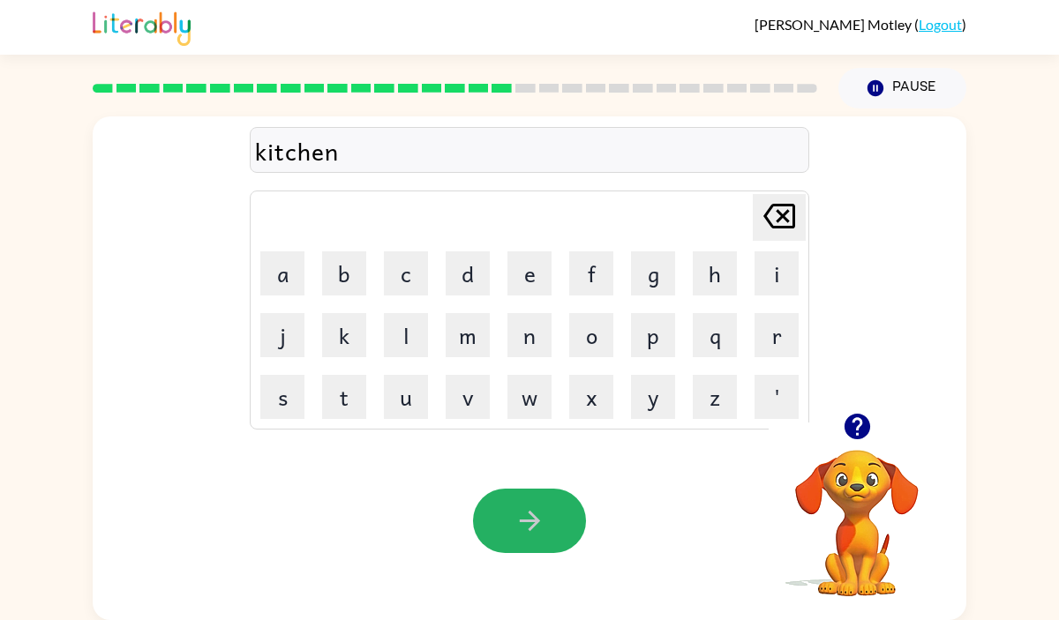
click at [542, 530] on icon "button" at bounding box center [530, 521] width 31 height 31
click at [541, 530] on icon "button" at bounding box center [530, 521] width 31 height 31
click at [556, 524] on button "button" at bounding box center [529, 521] width 113 height 64
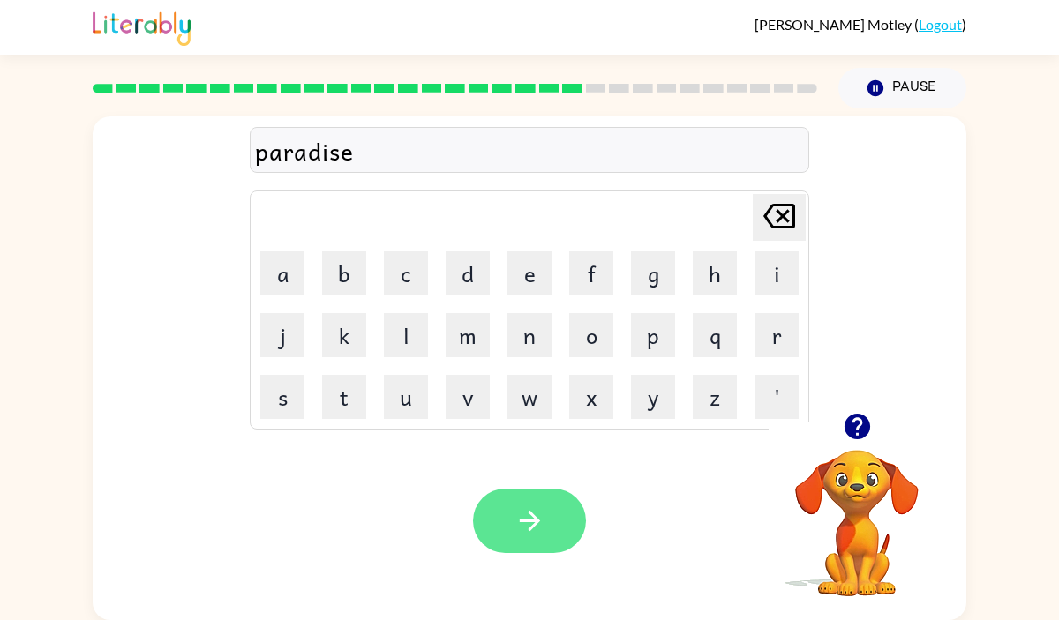
click at [566, 519] on button "button" at bounding box center [529, 521] width 113 height 64
click at [550, 513] on button "button" at bounding box center [529, 521] width 113 height 64
click at [530, 511] on icon "button" at bounding box center [529, 521] width 20 height 20
click at [530, 512] on icon "button" at bounding box center [529, 521] width 20 height 20
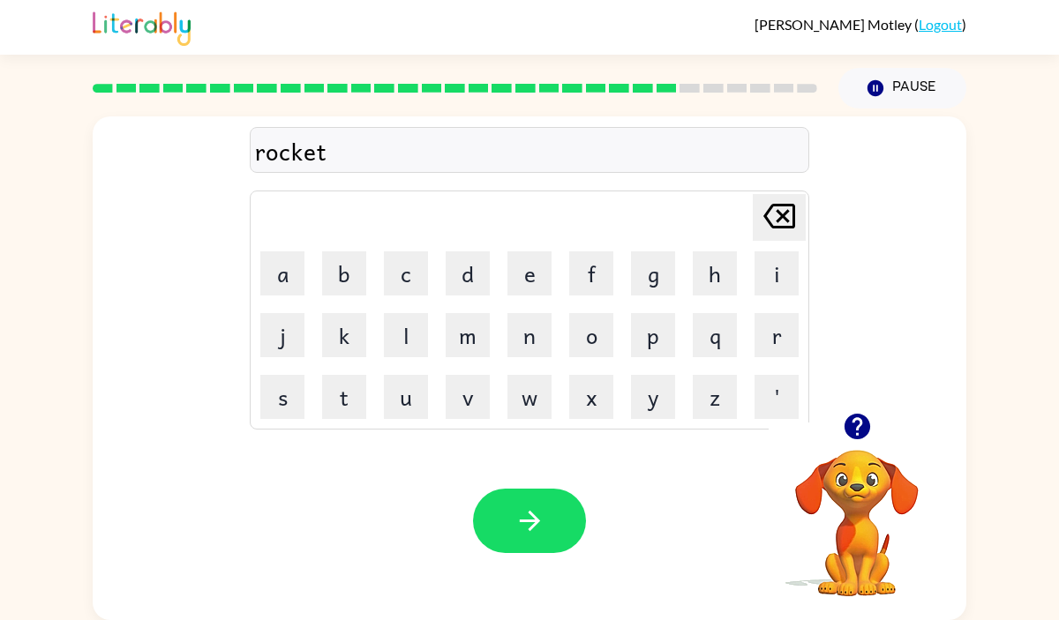
click at [530, 512] on icon "button" at bounding box center [529, 521] width 20 height 20
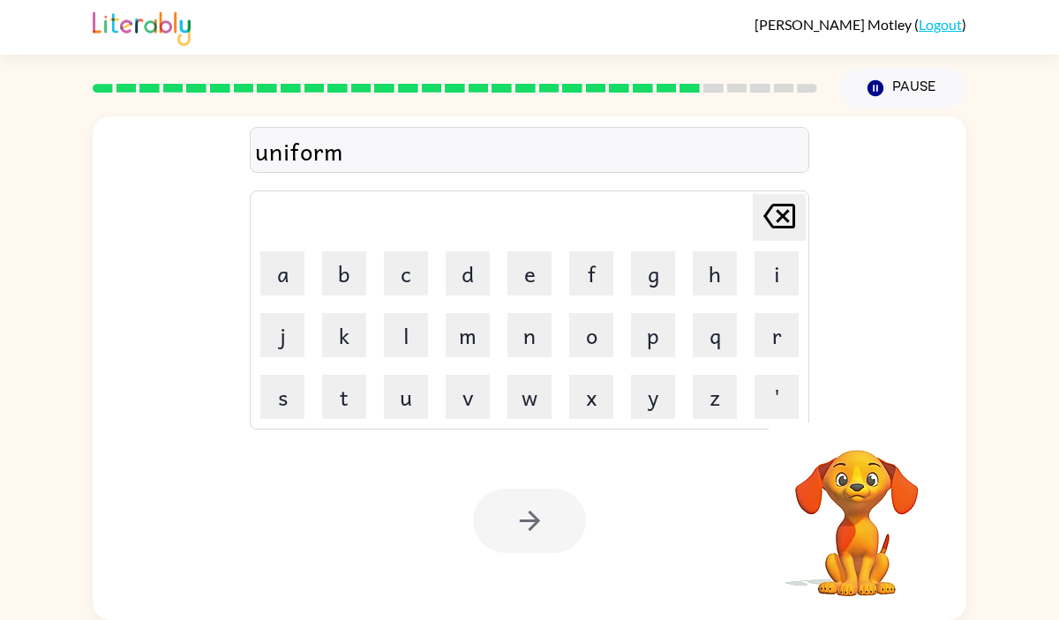
click at [529, 512] on div at bounding box center [529, 521] width 113 height 64
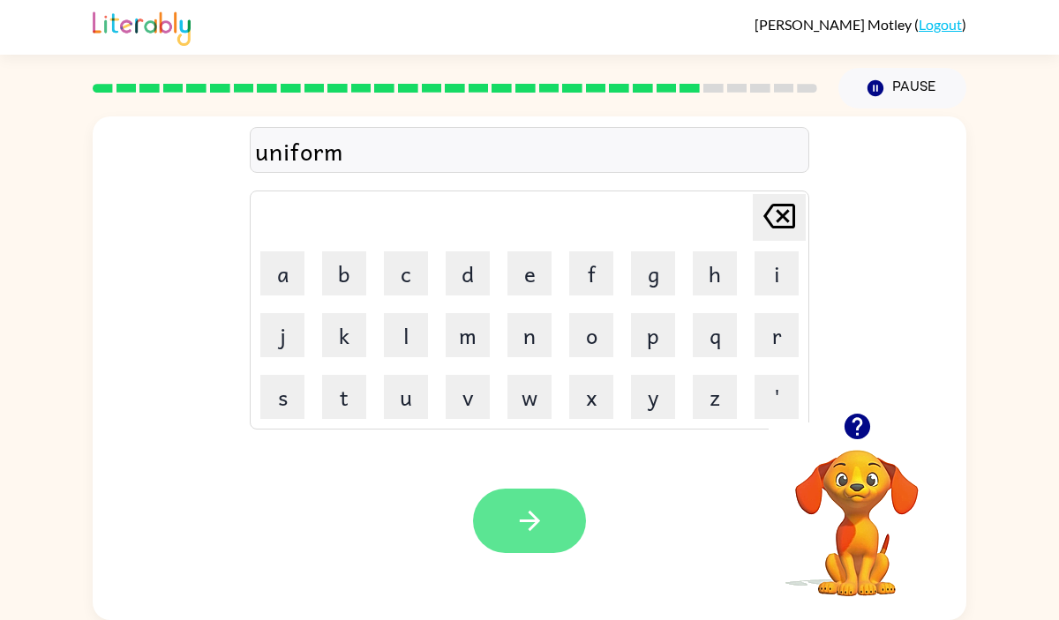
click at [528, 510] on icon "button" at bounding box center [530, 521] width 31 height 31
click at [509, 527] on button "button" at bounding box center [529, 521] width 113 height 64
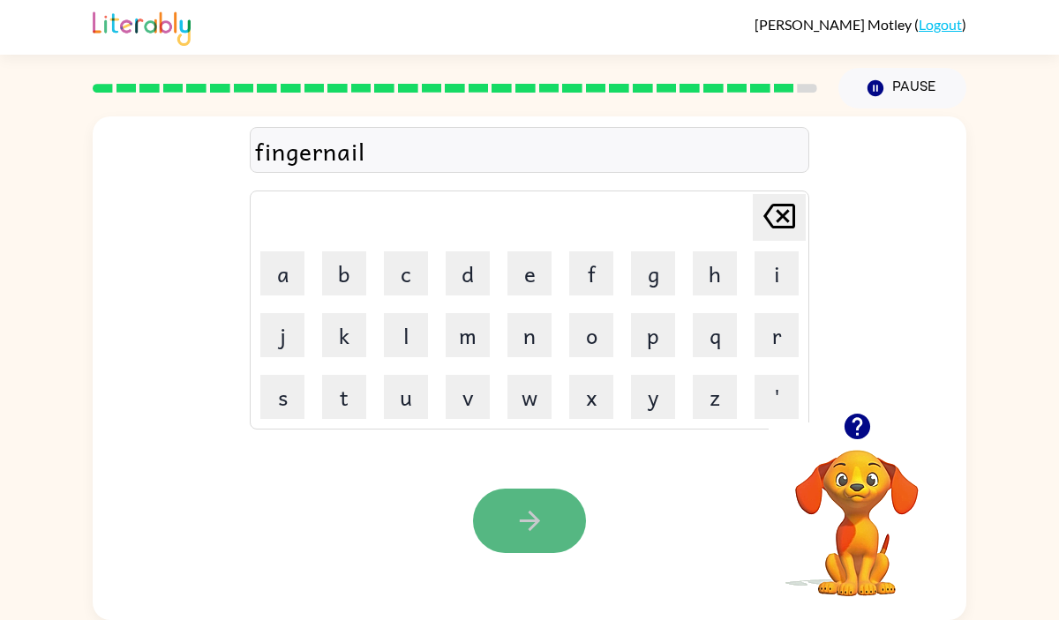
click at [524, 504] on button "button" at bounding box center [529, 521] width 113 height 64
